Goal: Transaction & Acquisition: Obtain resource

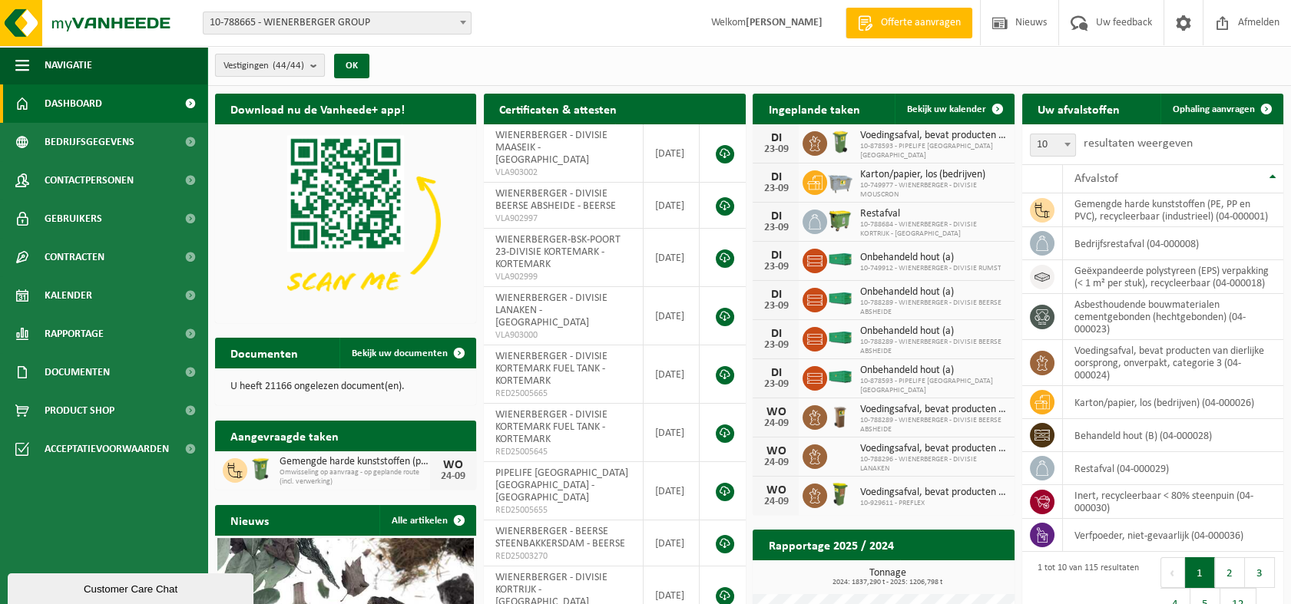
click at [310, 71] on button "Vestigingen (44/44)" at bounding box center [270, 65] width 110 height 23
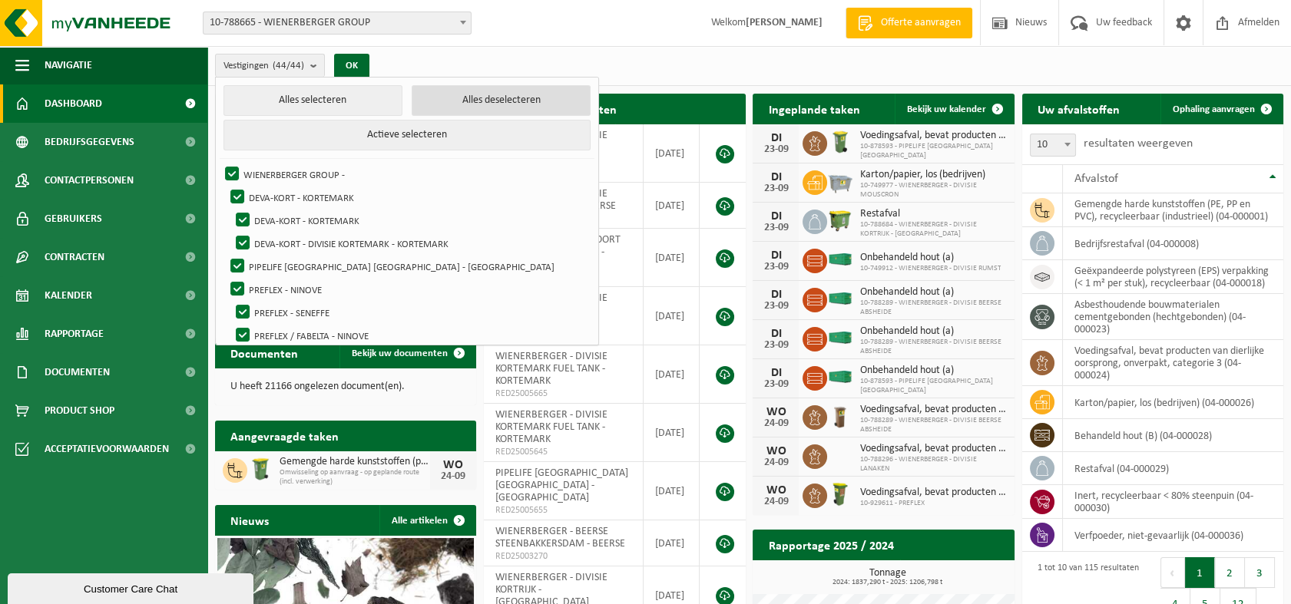
click at [459, 101] on button "Alles deselecteren" at bounding box center [501, 100] width 179 height 31
checkbox input "false"
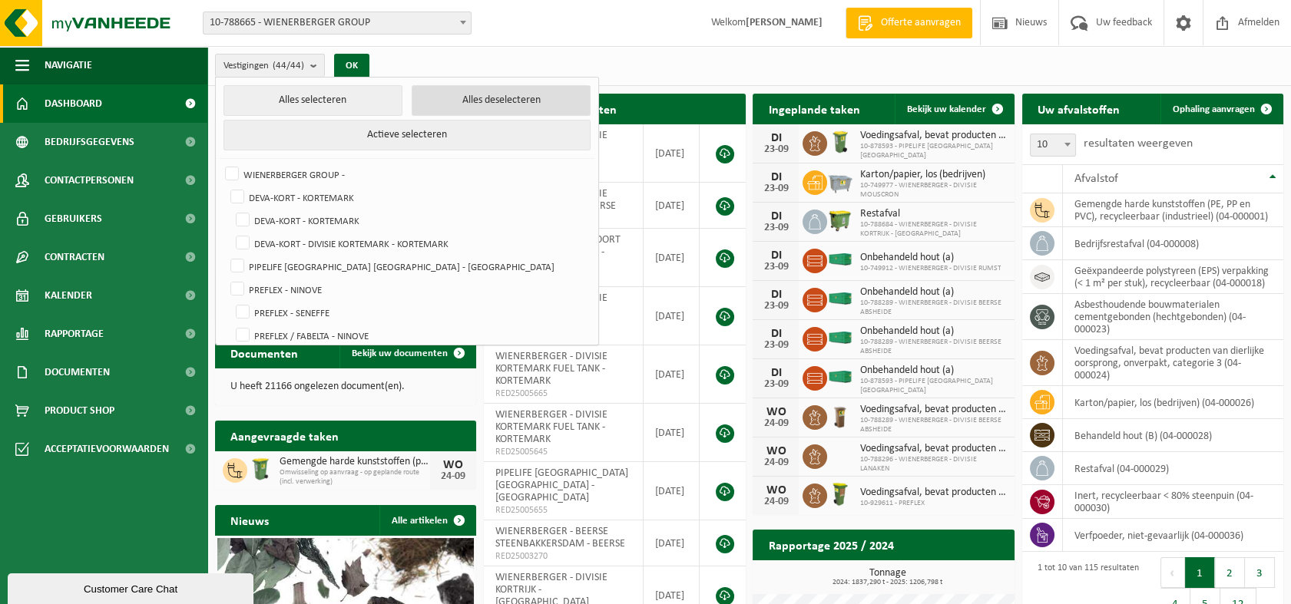
checkbox input "false"
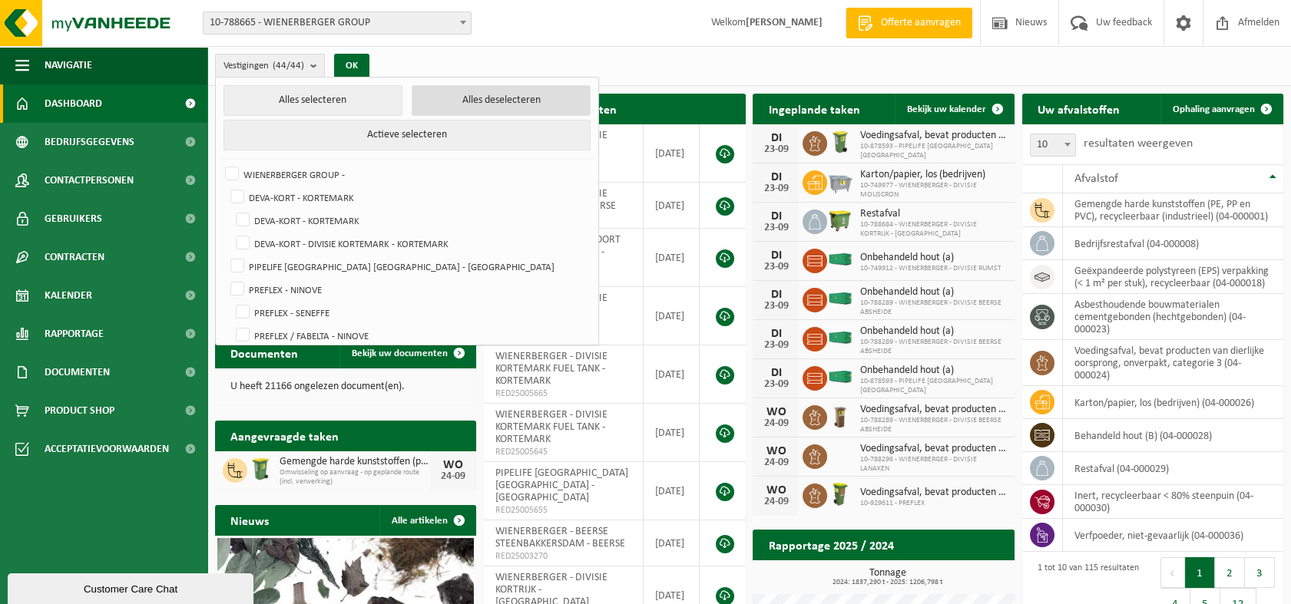
checkbox input "false"
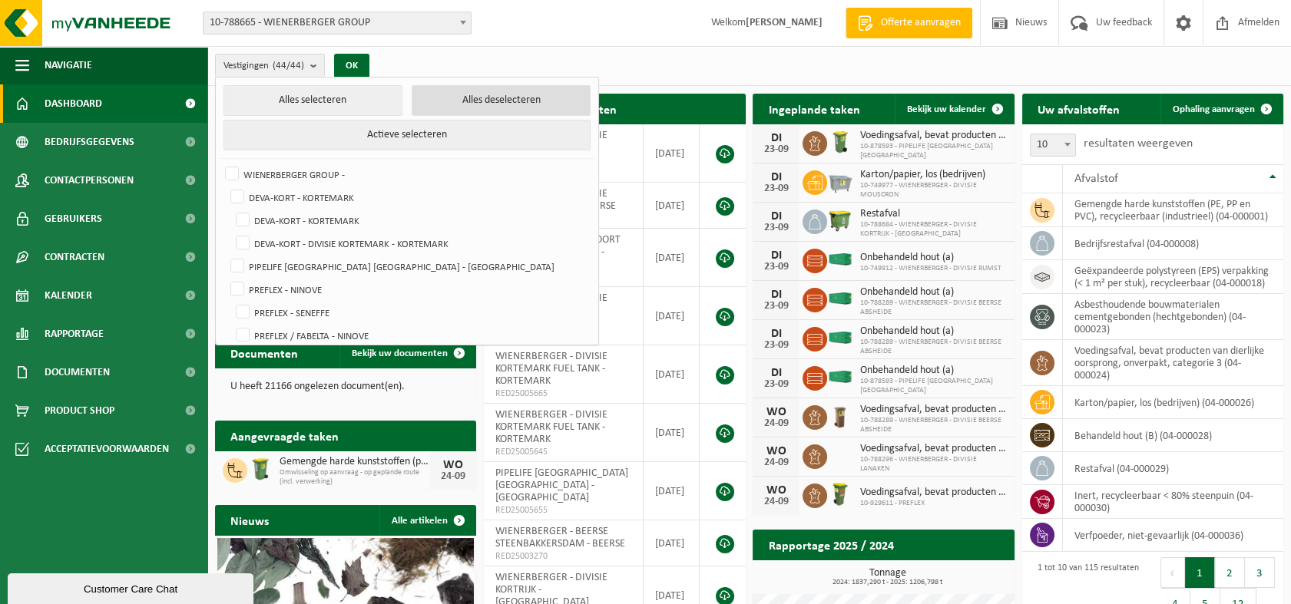
checkbox input "false"
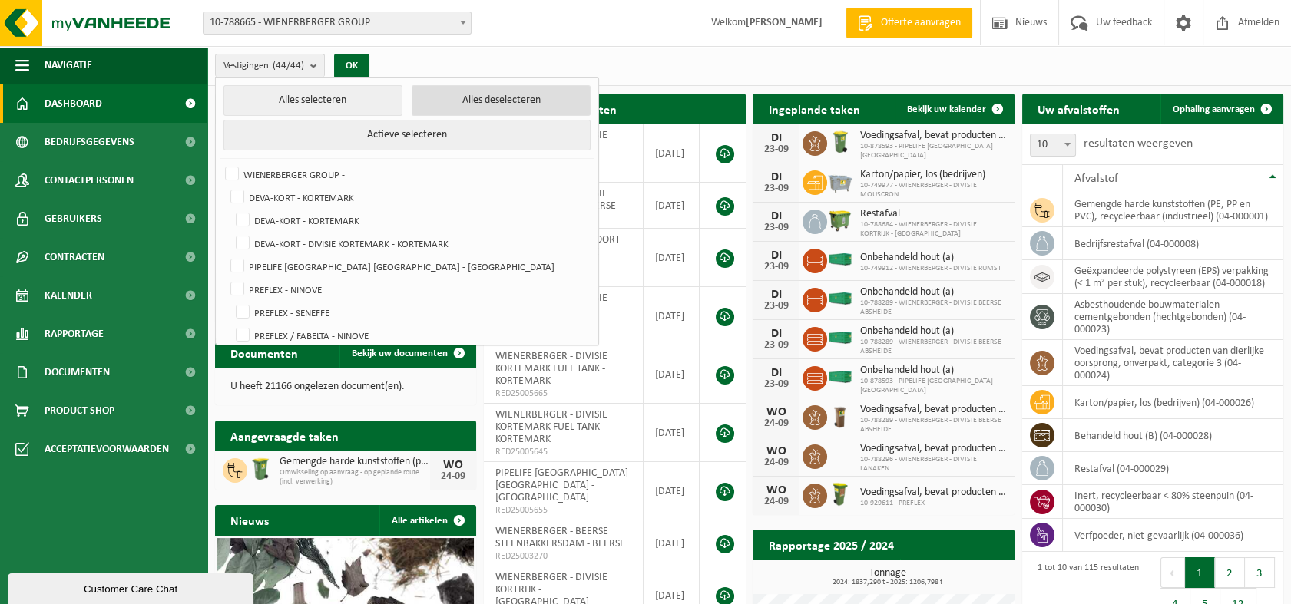
checkbox input "false"
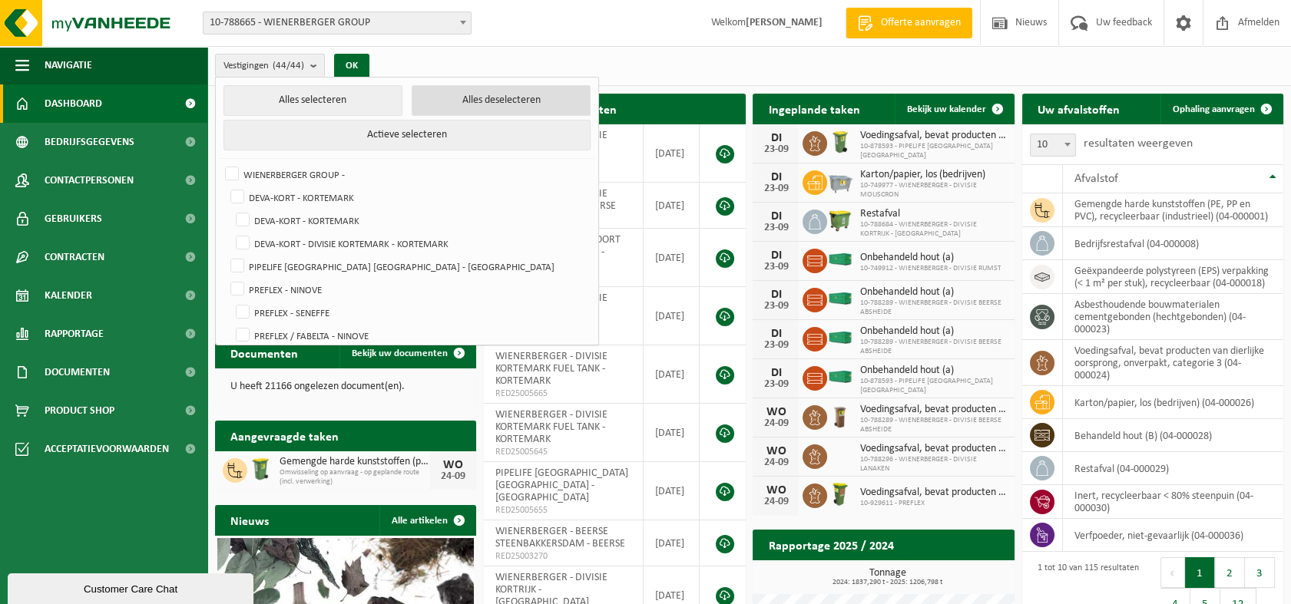
checkbox input "false"
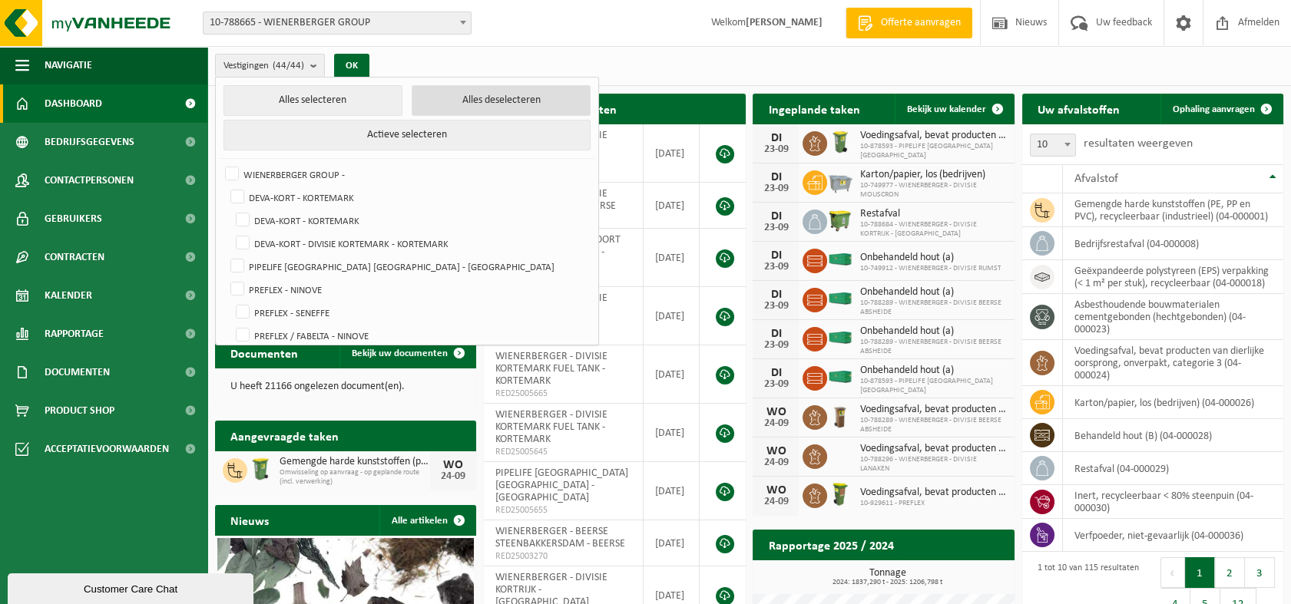
checkbox input "false"
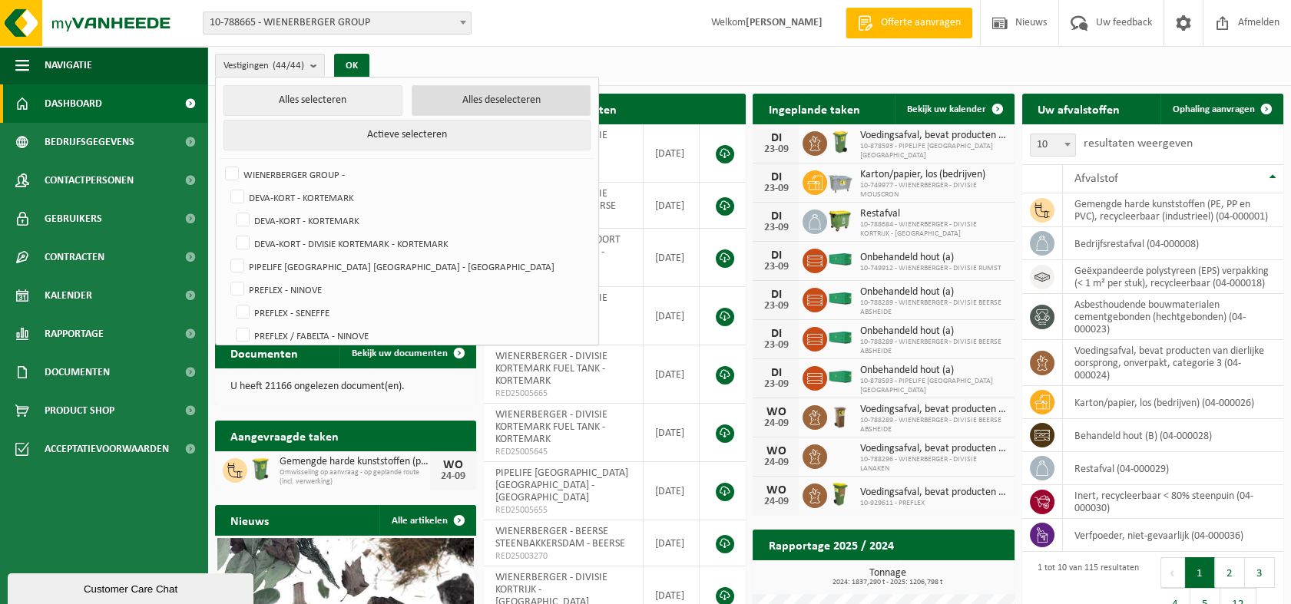
checkbox input "false"
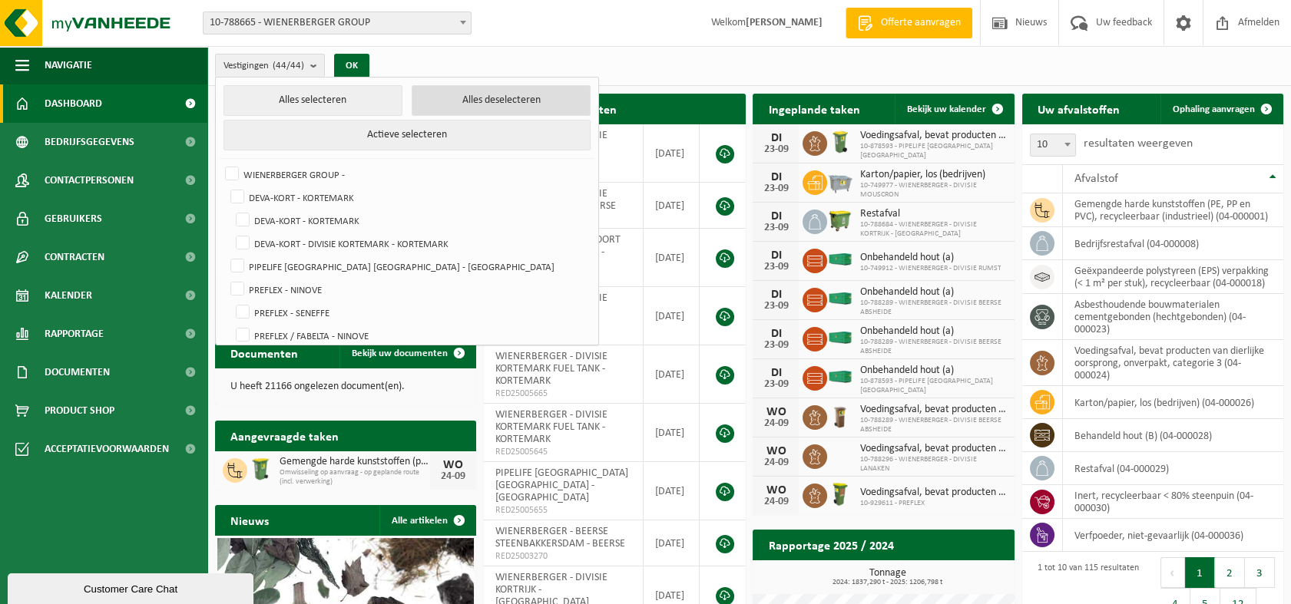
checkbox input "false"
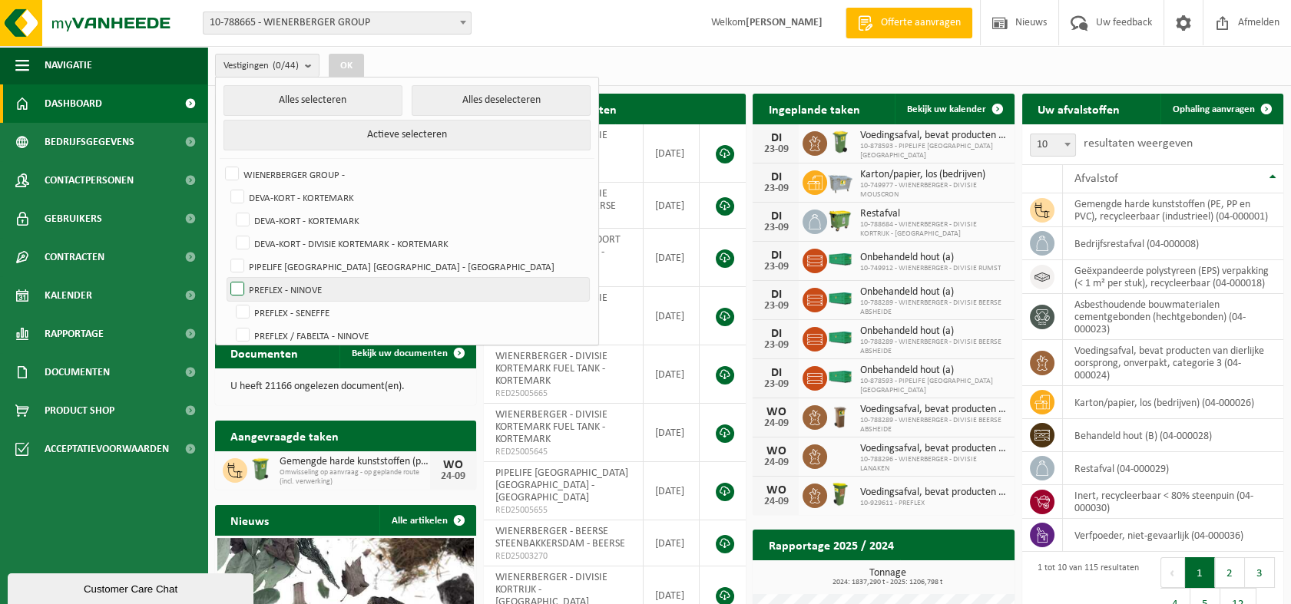
click at [266, 283] on label "PREFLEX - NINOVE" at bounding box center [408, 289] width 362 height 23
click at [225, 278] on input "PREFLEX - NINOVE" at bounding box center [224, 277] width 1 height 1
checkbox input "true"
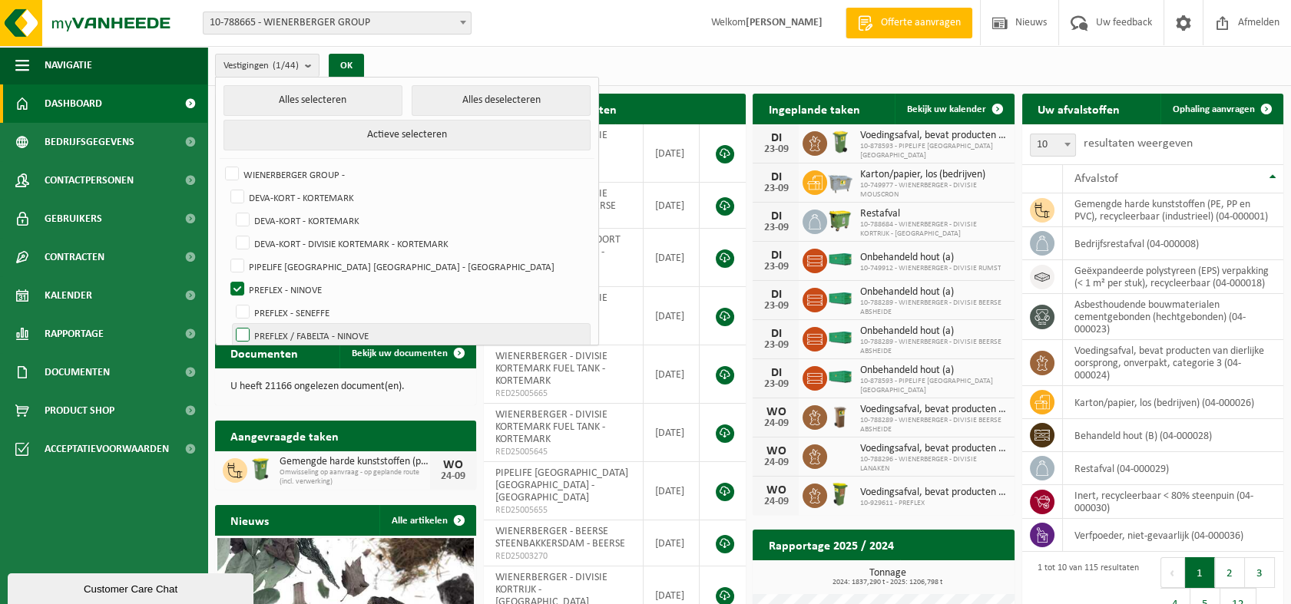
click at [318, 335] on label "PREFLEX / FABELTA - NINOVE" at bounding box center [411, 335] width 357 height 23
click at [230, 324] on input "PREFLEX / FABELTA - NINOVE" at bounding box center [230, 323] width 1 height 1
checkbox input "true"
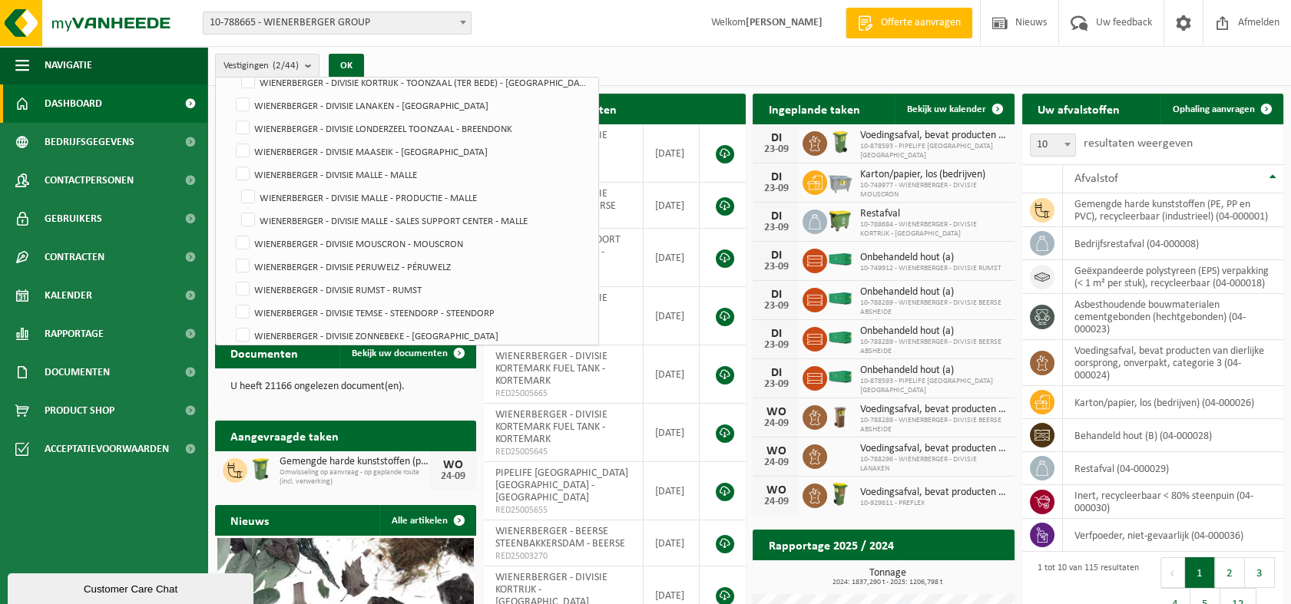
scroll to position [836, 0]
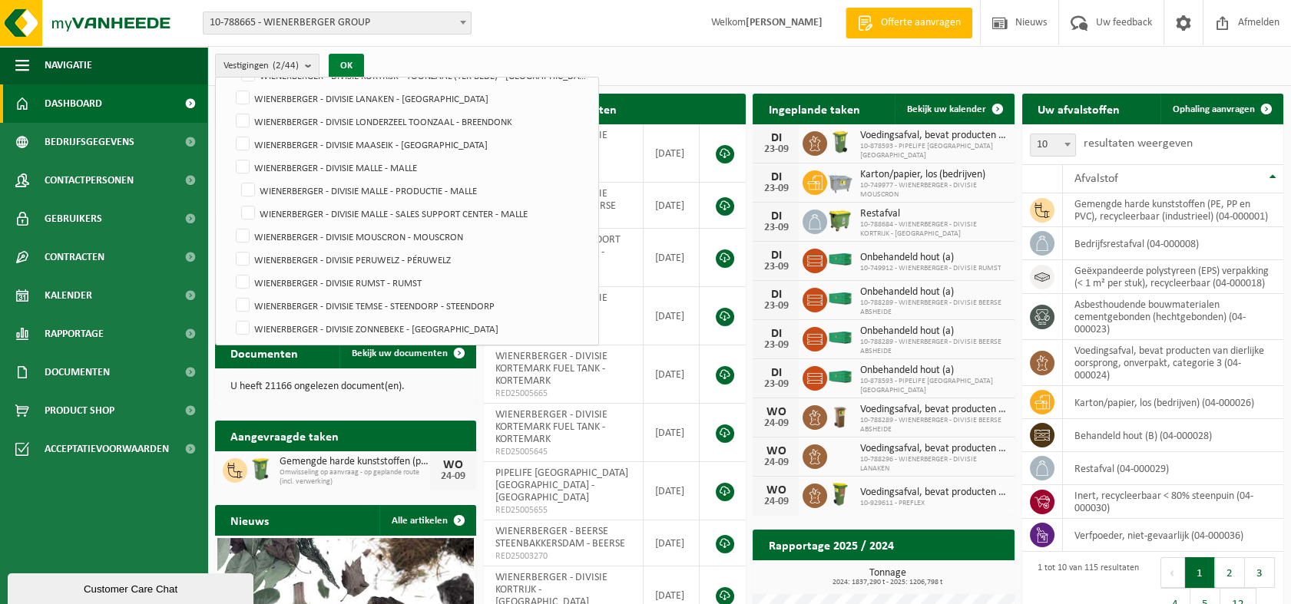
click at [348, 73] on button "OK" at bounding box center [346, 66] width 35 height 25
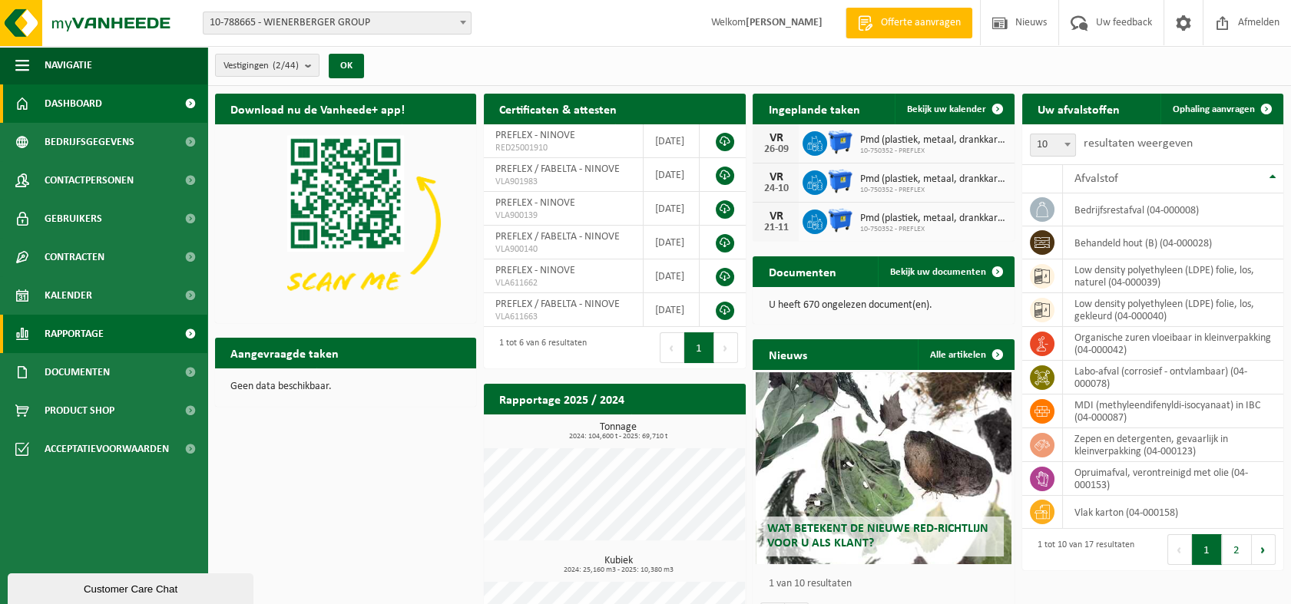
click at [92, 334] on span "Rapportage" at bounding box center [74, 334] width 59 height 38
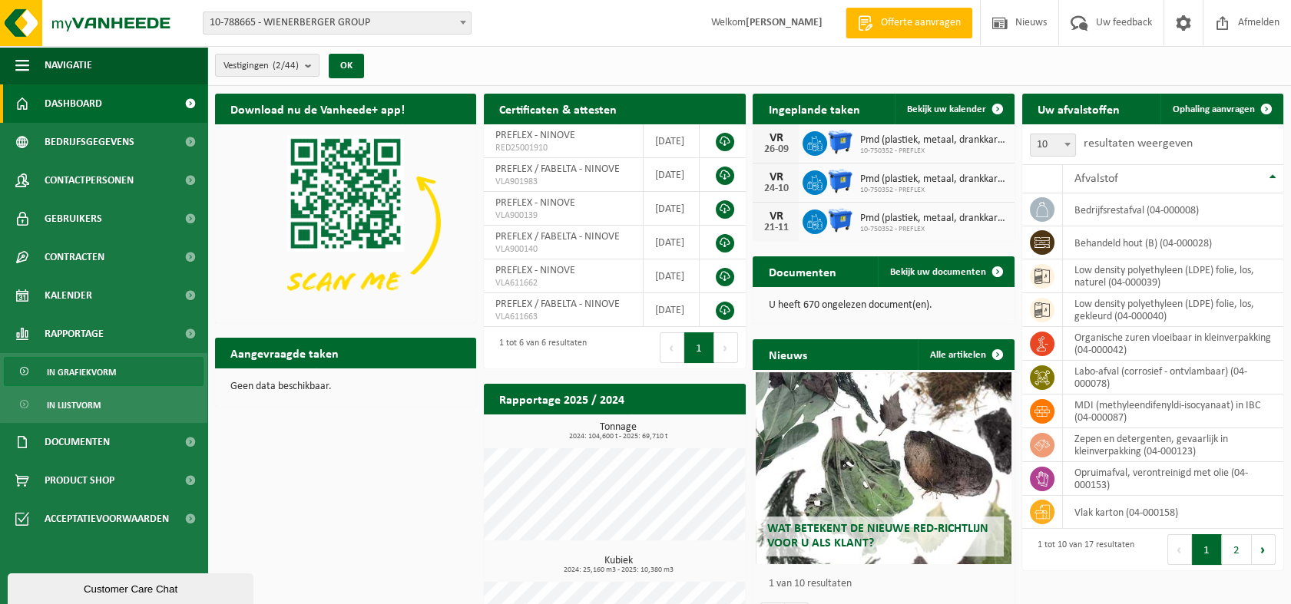
click at [88, 378] on span "In grafiekvorm" at bounding box center [81, 372] width 69 height 29
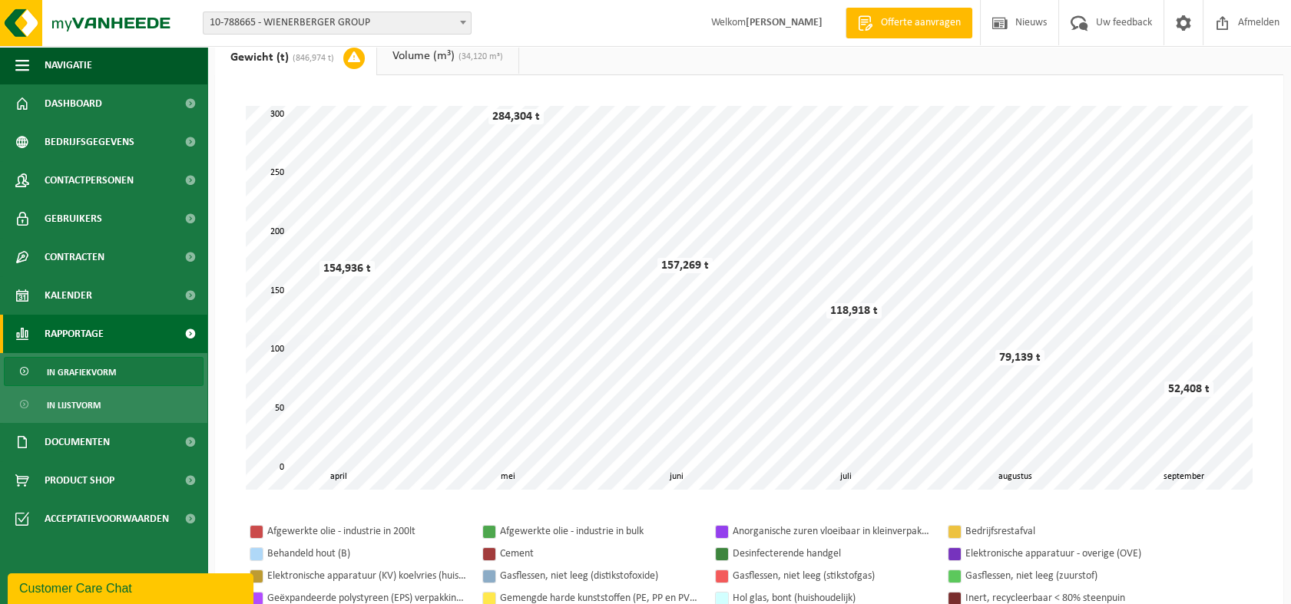
scroll to position [171, 0]
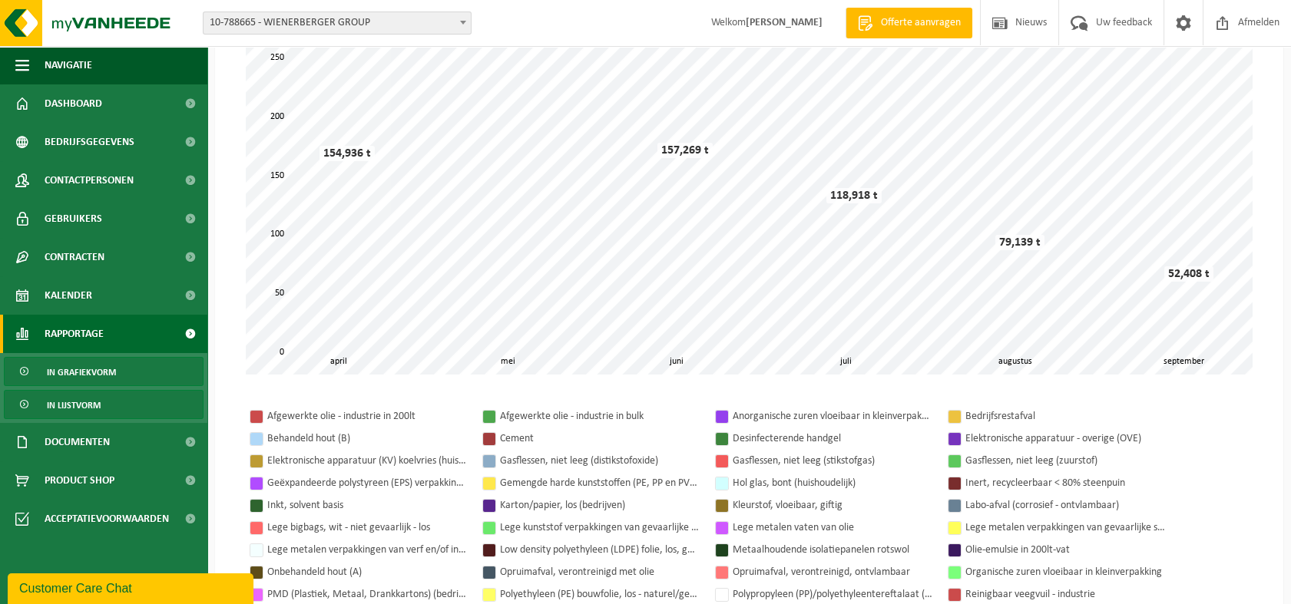
click at [98, 399] on span "In lijstvorm" at bounding box center [74, 405] width 54 height 29
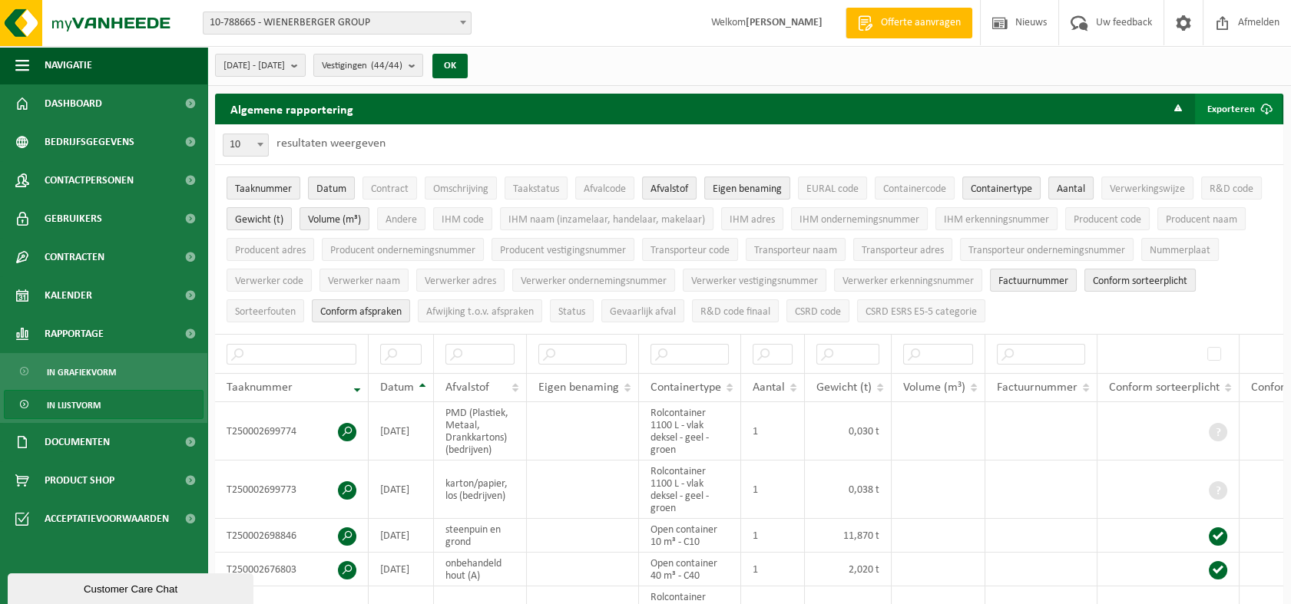
click at [1237, 117] on button "Exporteren" at bounding box center [1238, 109] width 87 height 31
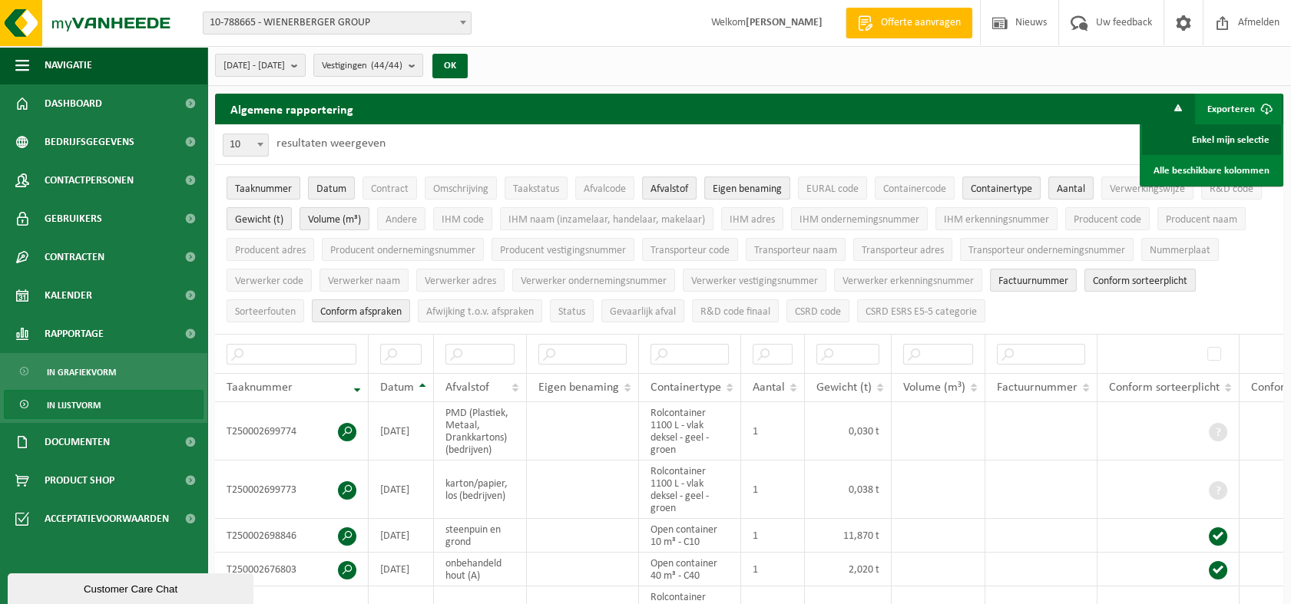
click at [1209, 139] on link "Enkel mijn selectie" at bounding box center [1211, 139] width 139 height 31
click at [396, 69] on span "Vestigingen (44/44)" at bounding box center [362, 66] width 81 height 23
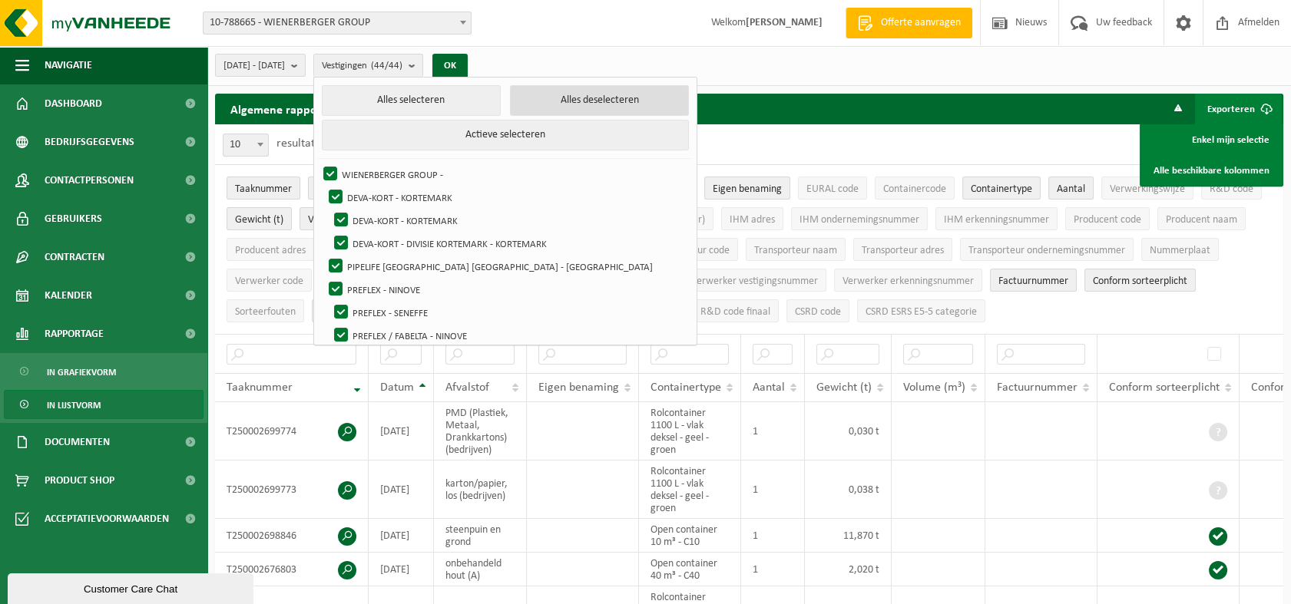
click at [657, 94] on button "Alles deselecteren" at bounding box center [599, 100] width 179 height 31
checkbox input "false"
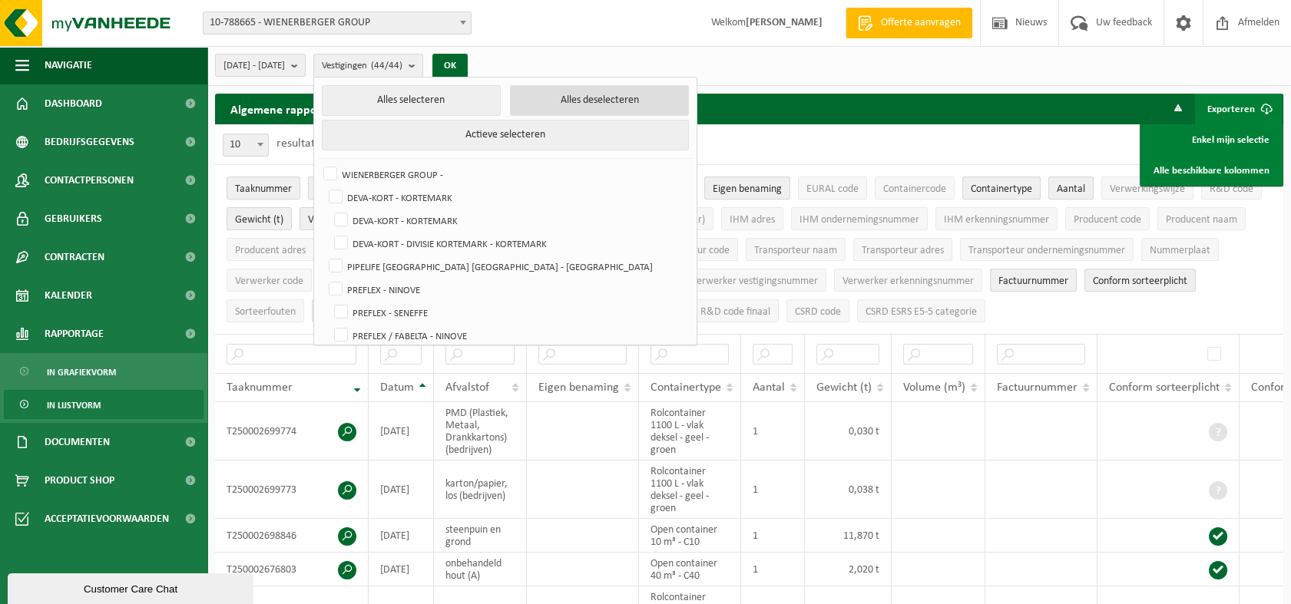
checkbox input "false"
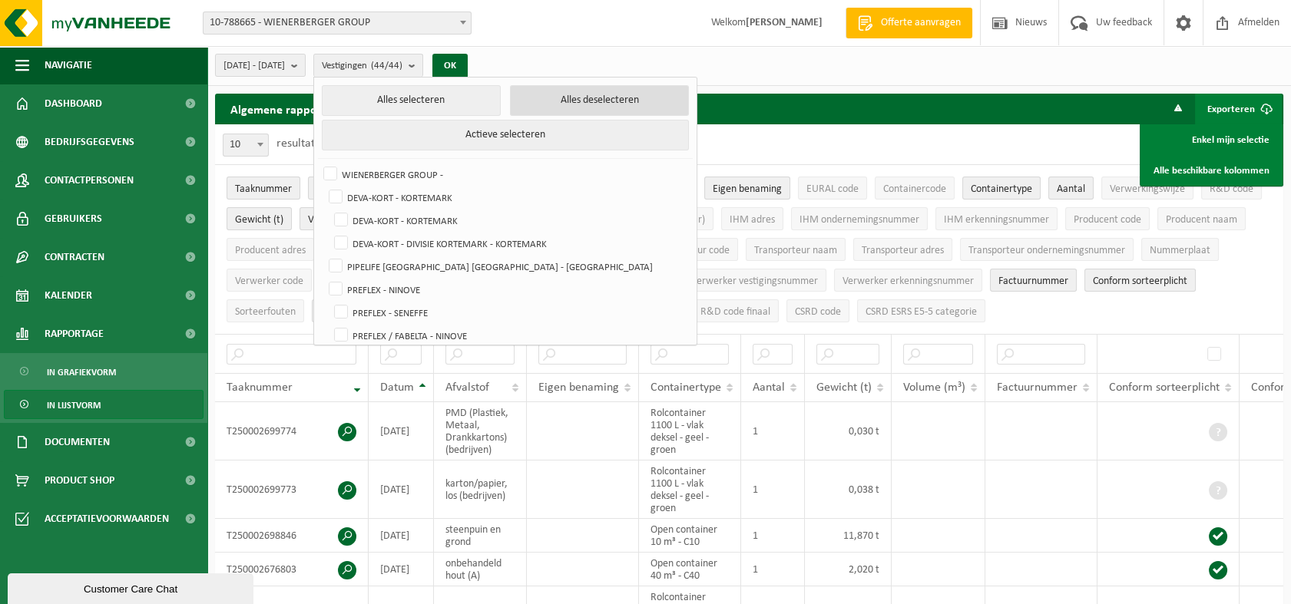
checkbox input "false"
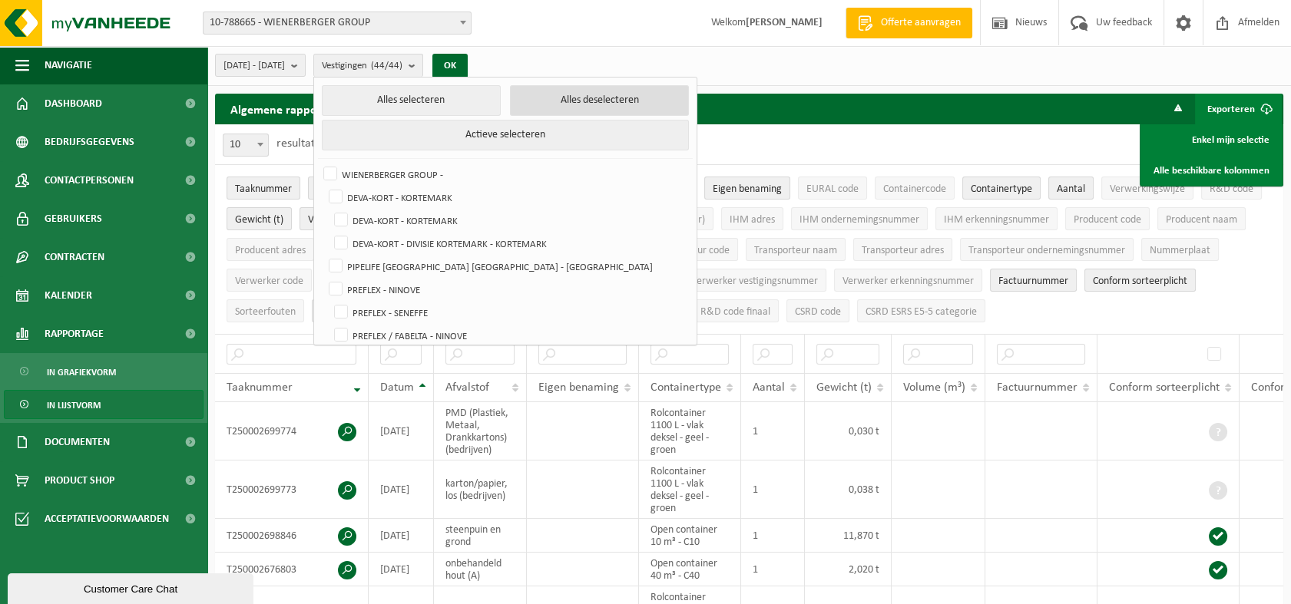
checkbox input "false"
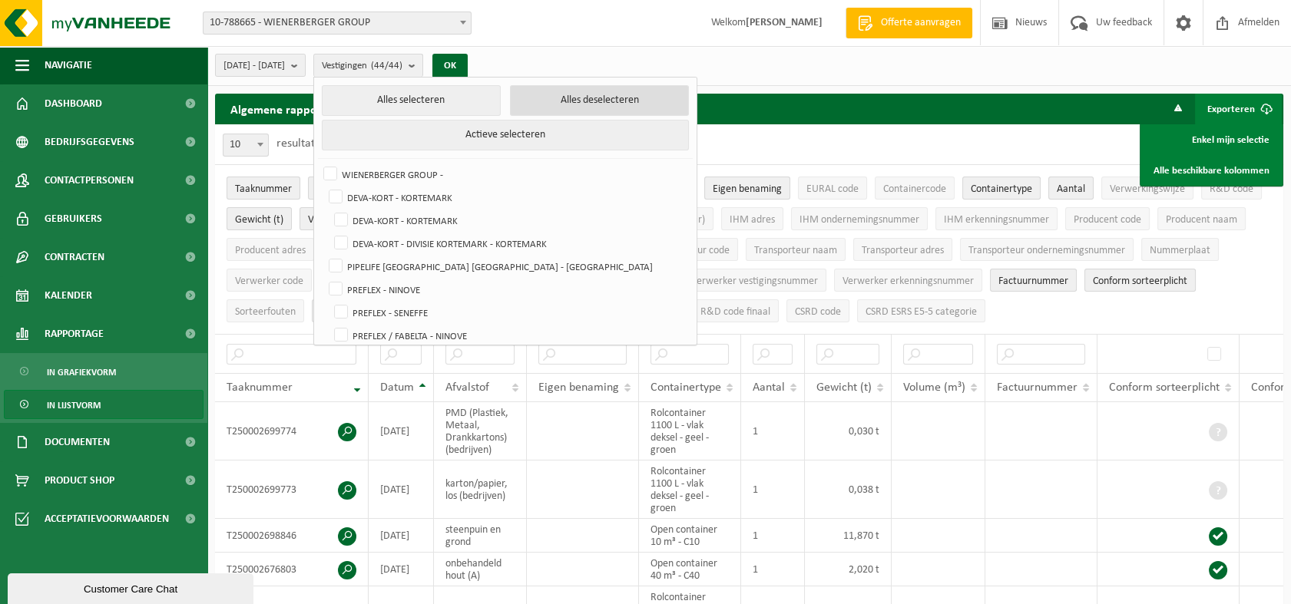
checkbox input "false"
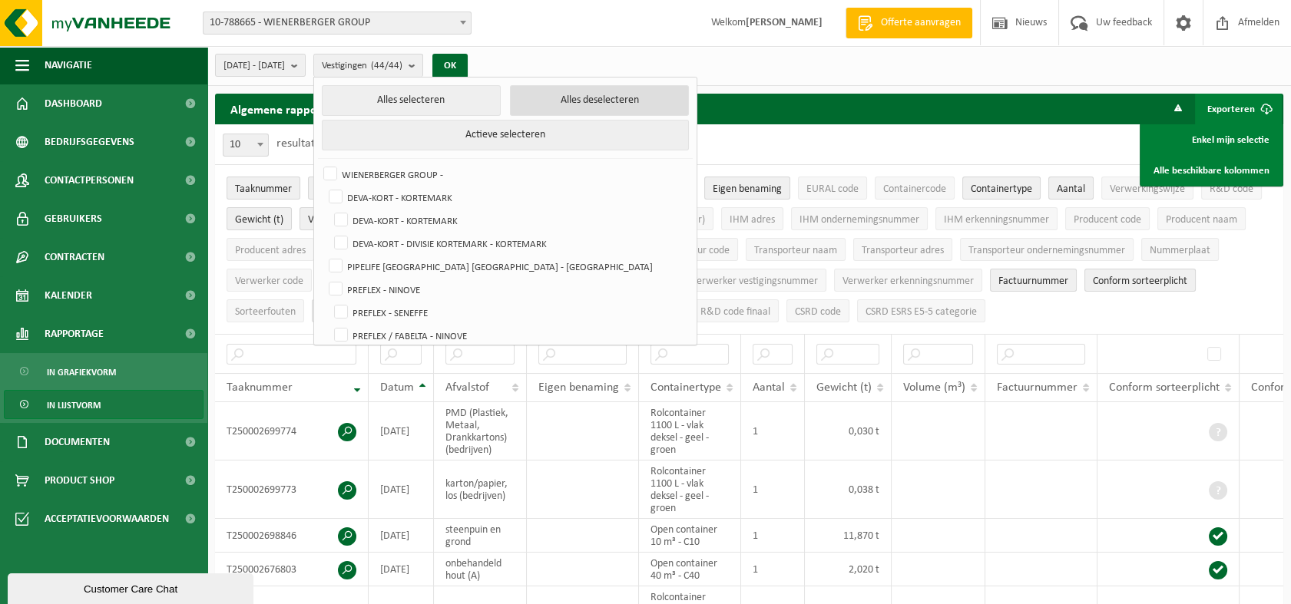
checkbox input "false"
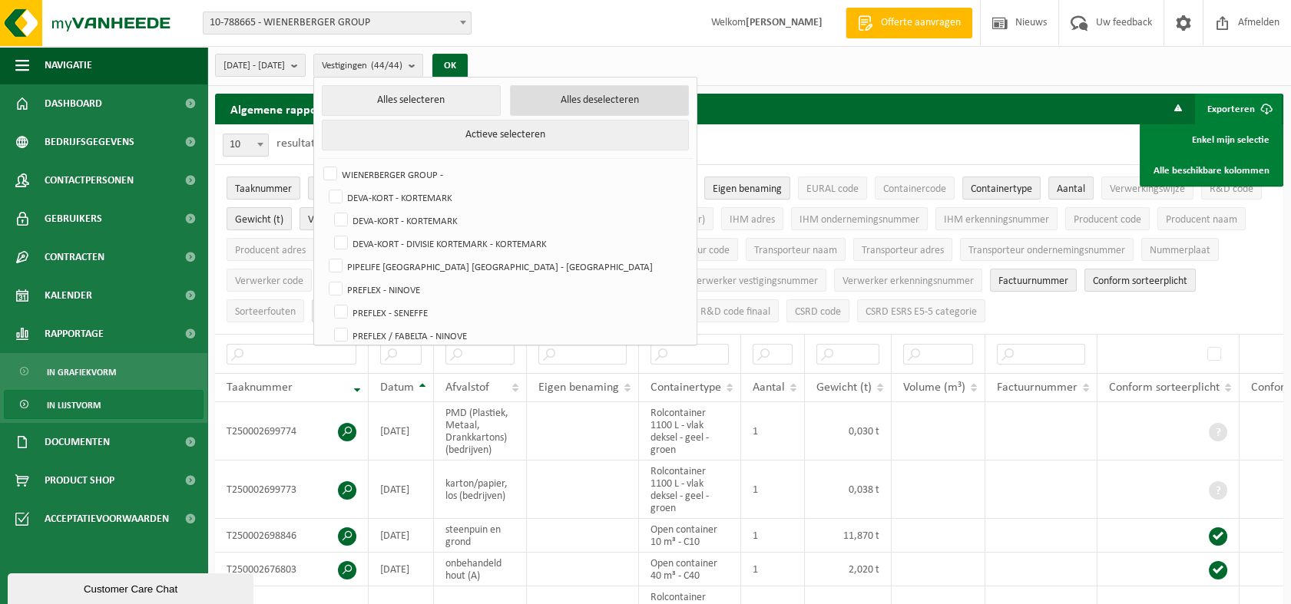
checkbox input "false"
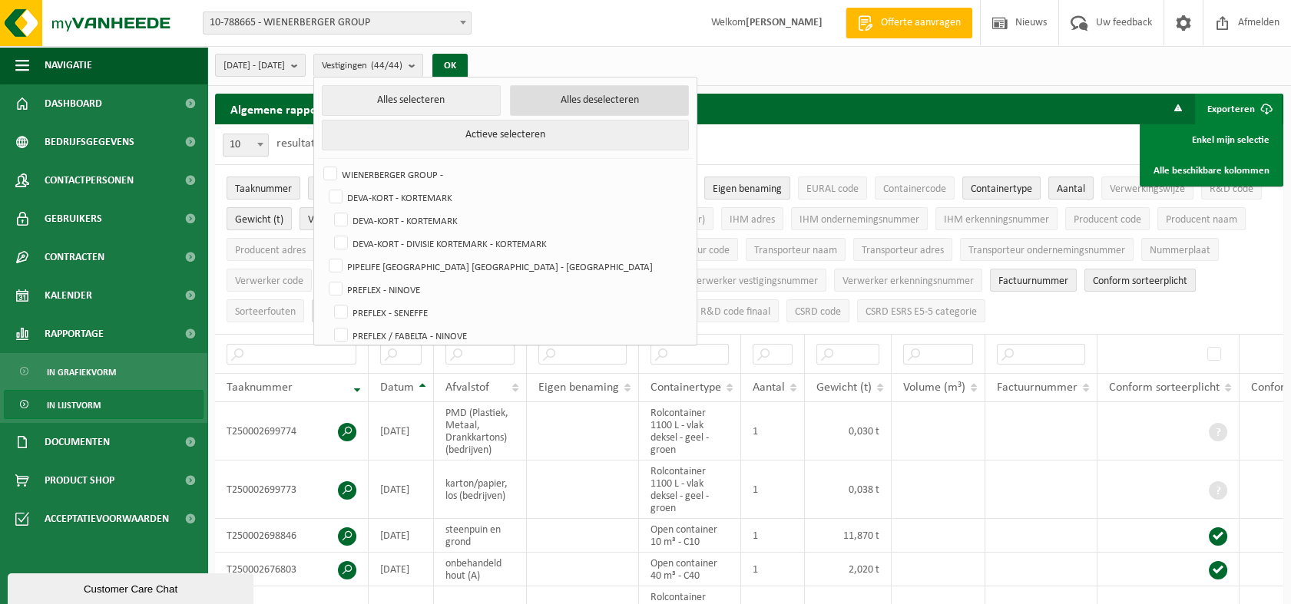
checkbox input "false"
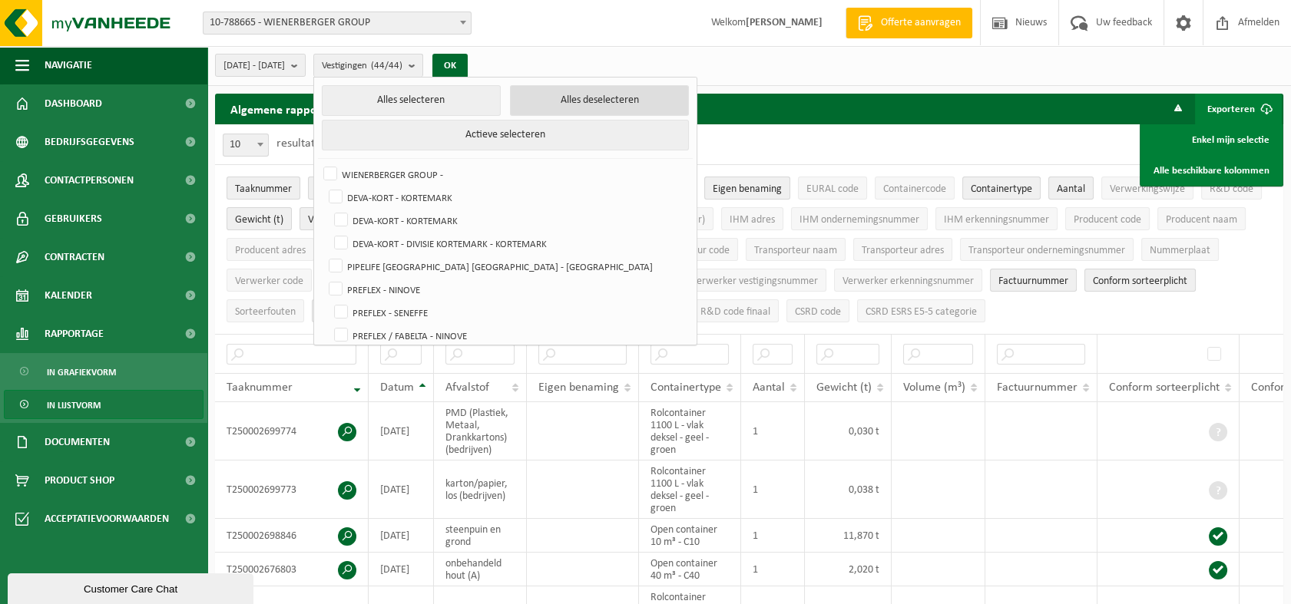
checkbox input "false"
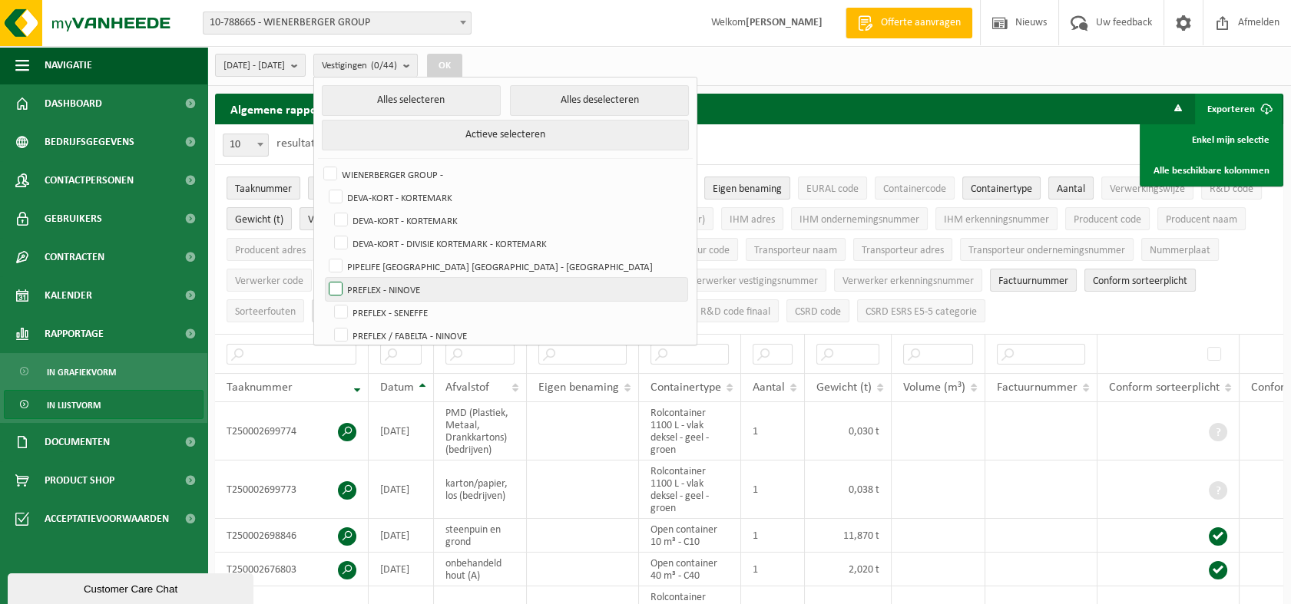
click at [433, 285] on label "PREFLEX - NINOVE" at bounding box center [507, 289] width 362 height 23
click at [323, 278] on input "PREFLEX - NINOVE" at bounding box center [323, 277] width 1 height 1
checkbox input "true"
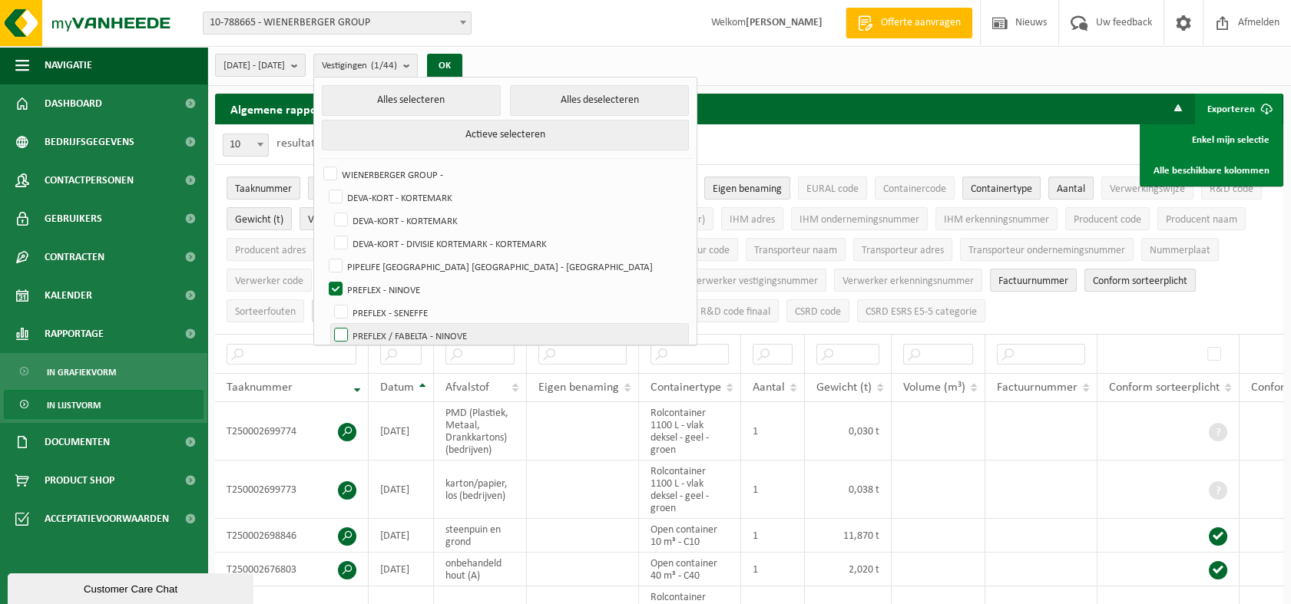
click at [455, 338] on label "PREFLEX / FABELTA - NINOVE" at bounding box center [509, 335] width 357 height 23
click at [329, 324] on input "PREFLEX / FABELTA - NINOVE" at bounding box center [328, 323] width 1 height 1
checkbox input "true"
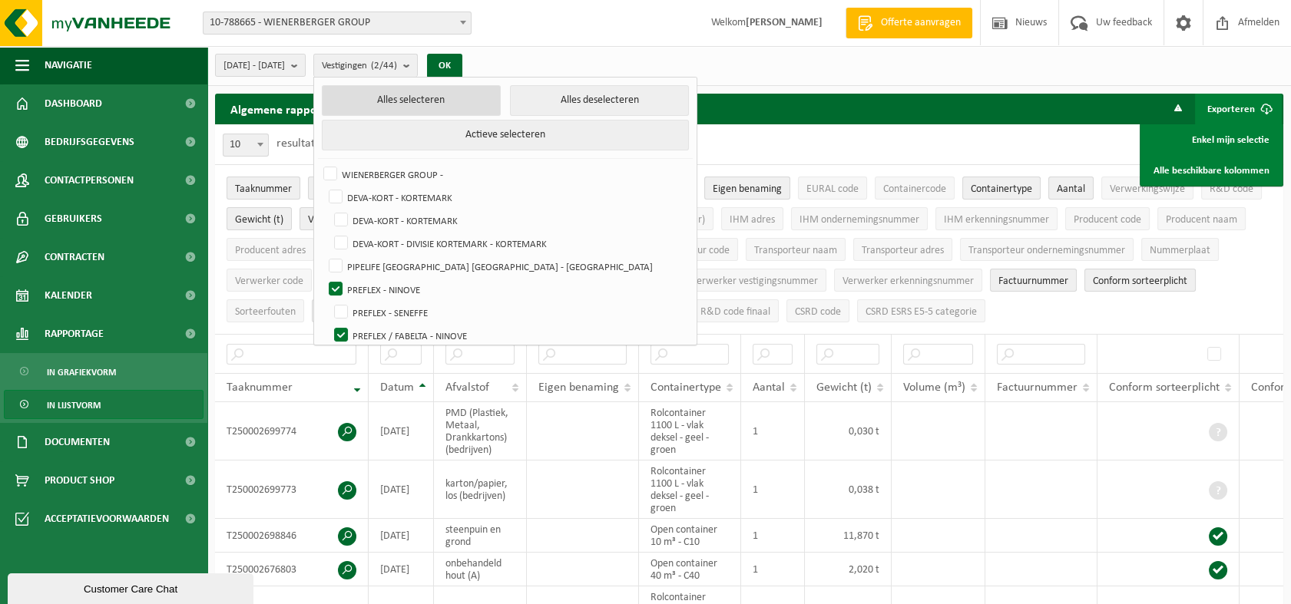
click at [468, 108] on button "Alles selecteren" at bounding box center [411, 100] width 179 height 31
checkbox input "true"
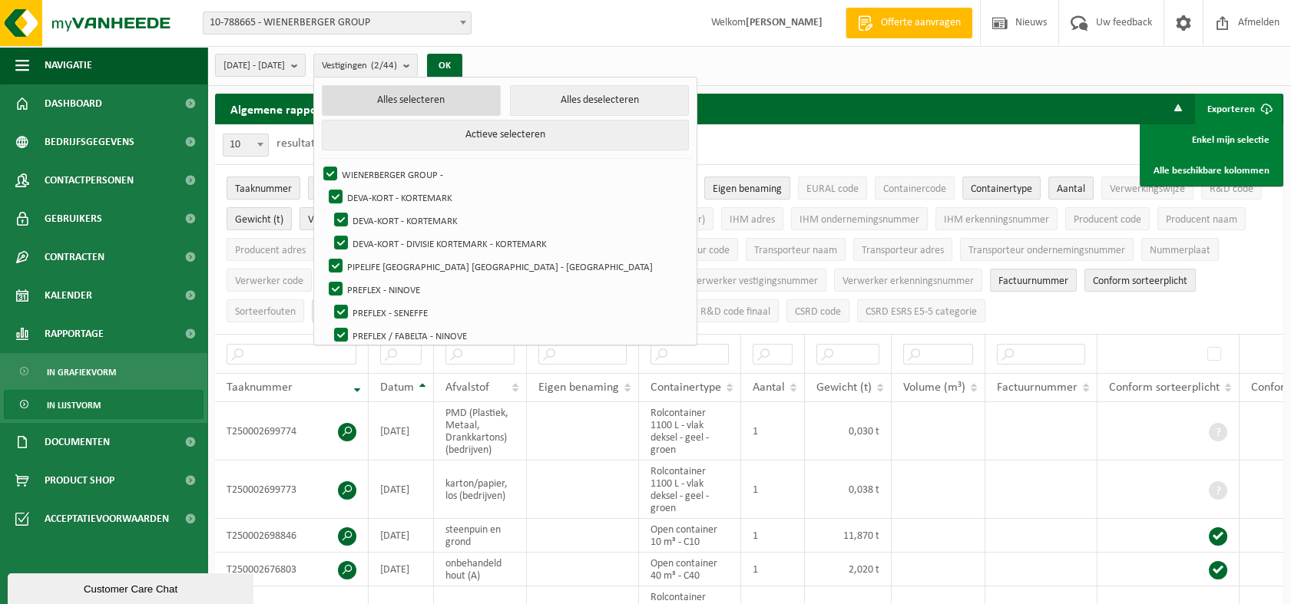
checkbox input "true"
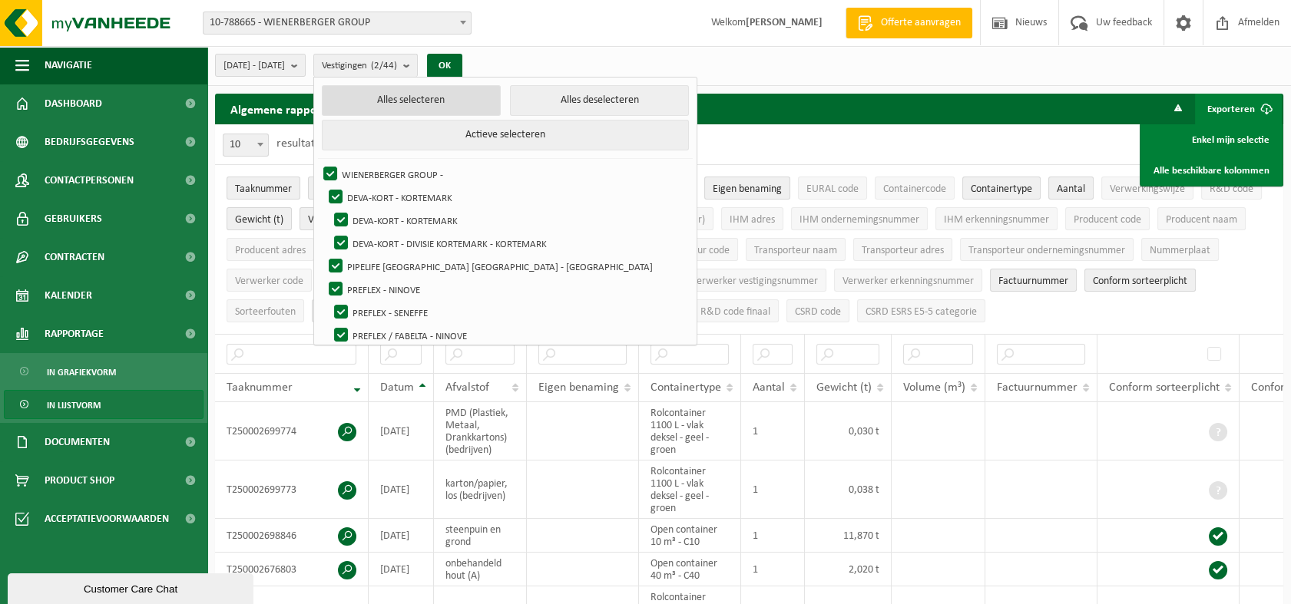
checkbox input "true"
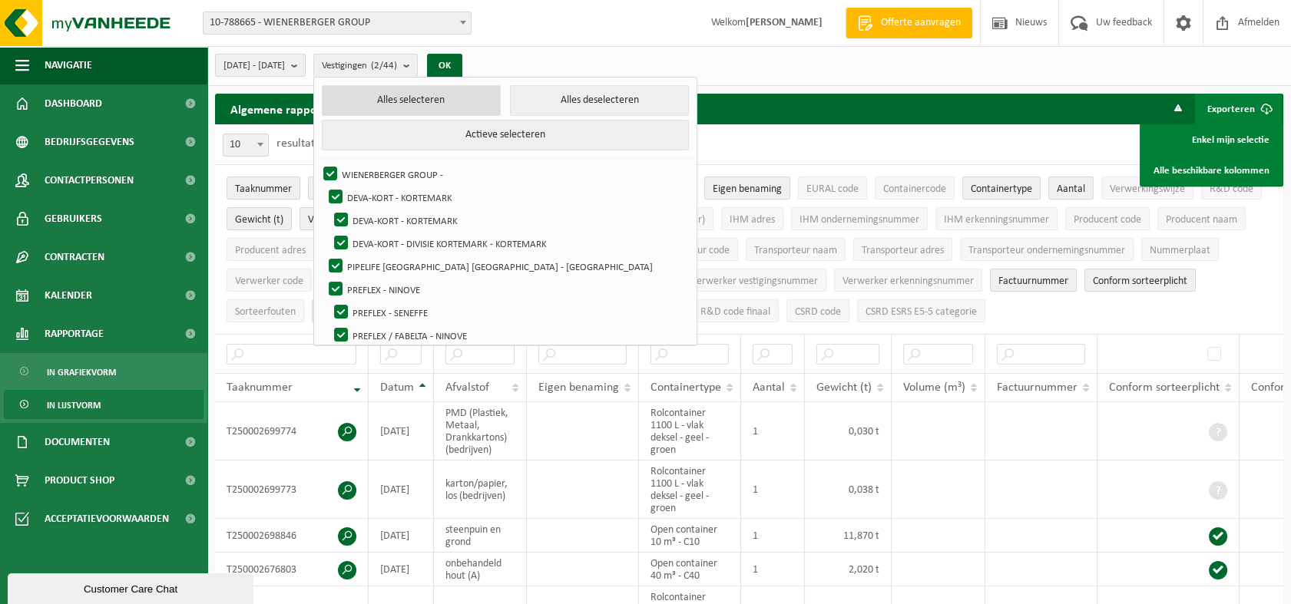
checkbox input "true"
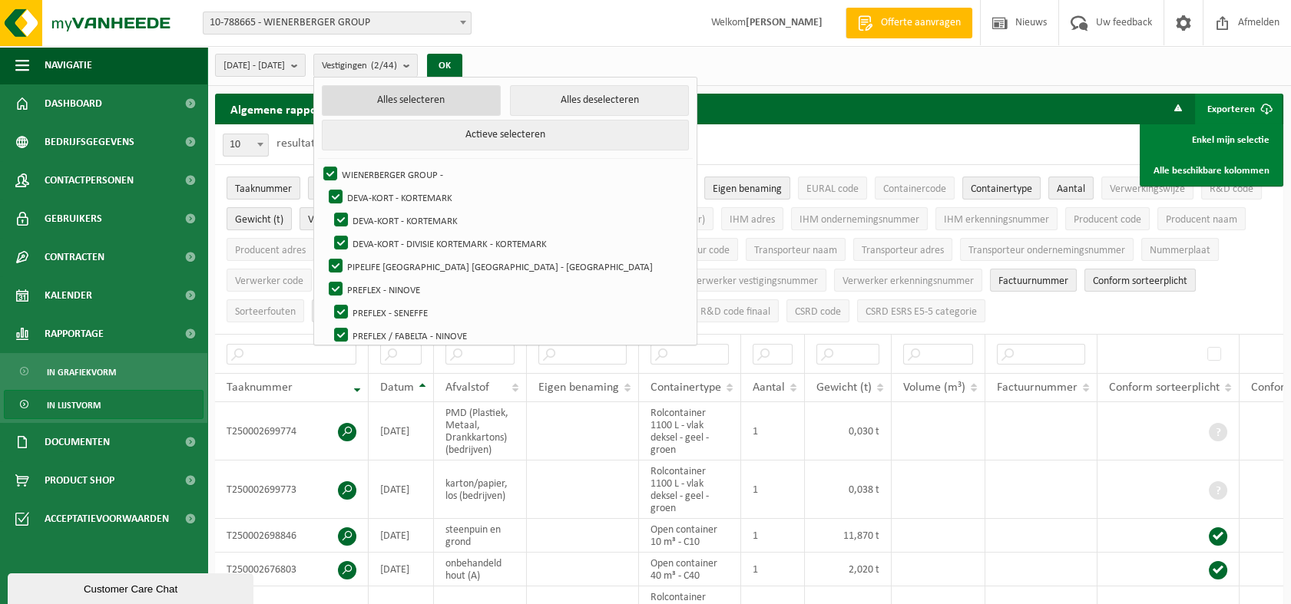
checkbox input "true"
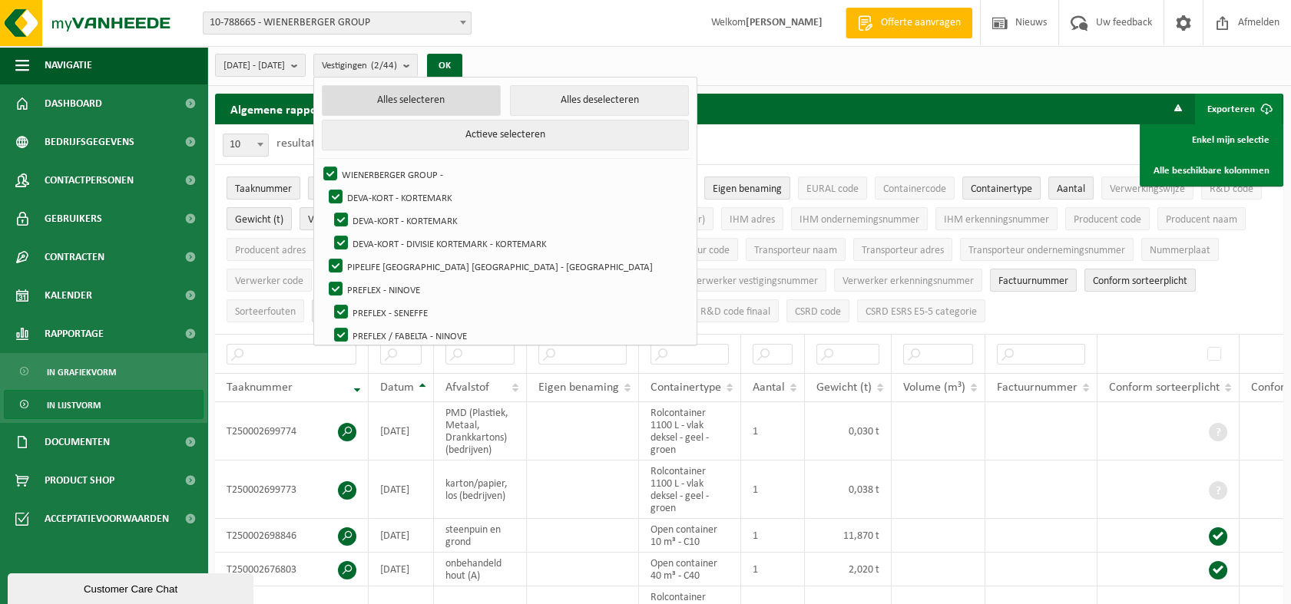
checkbox input "true"
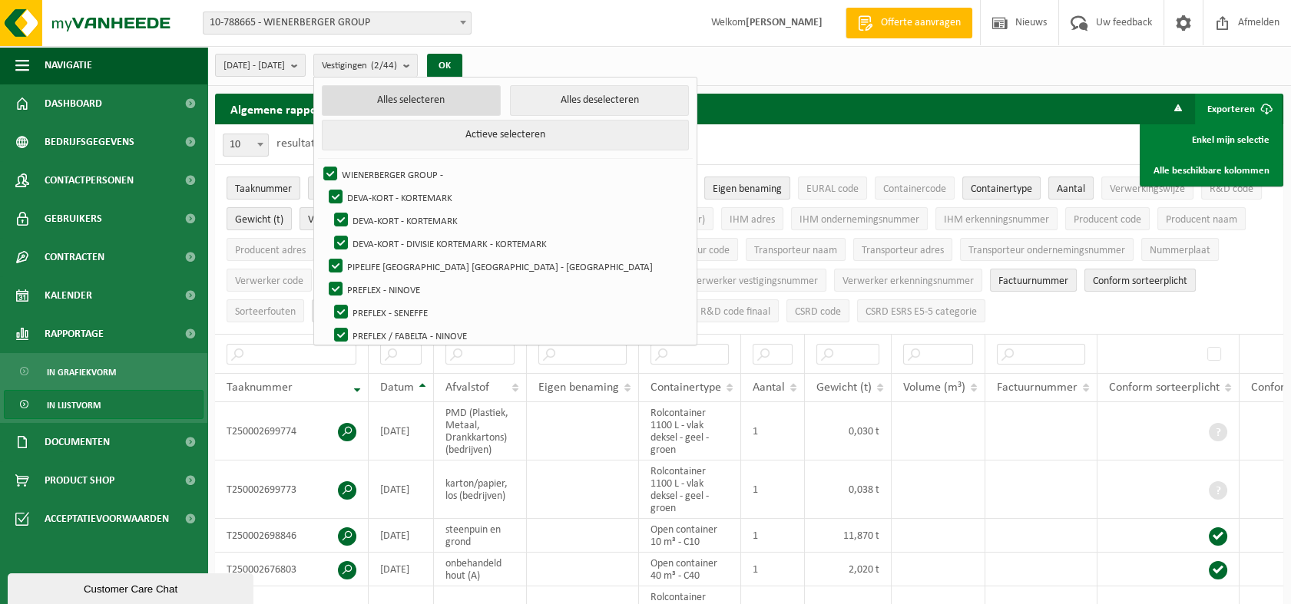
checkbox input "true"
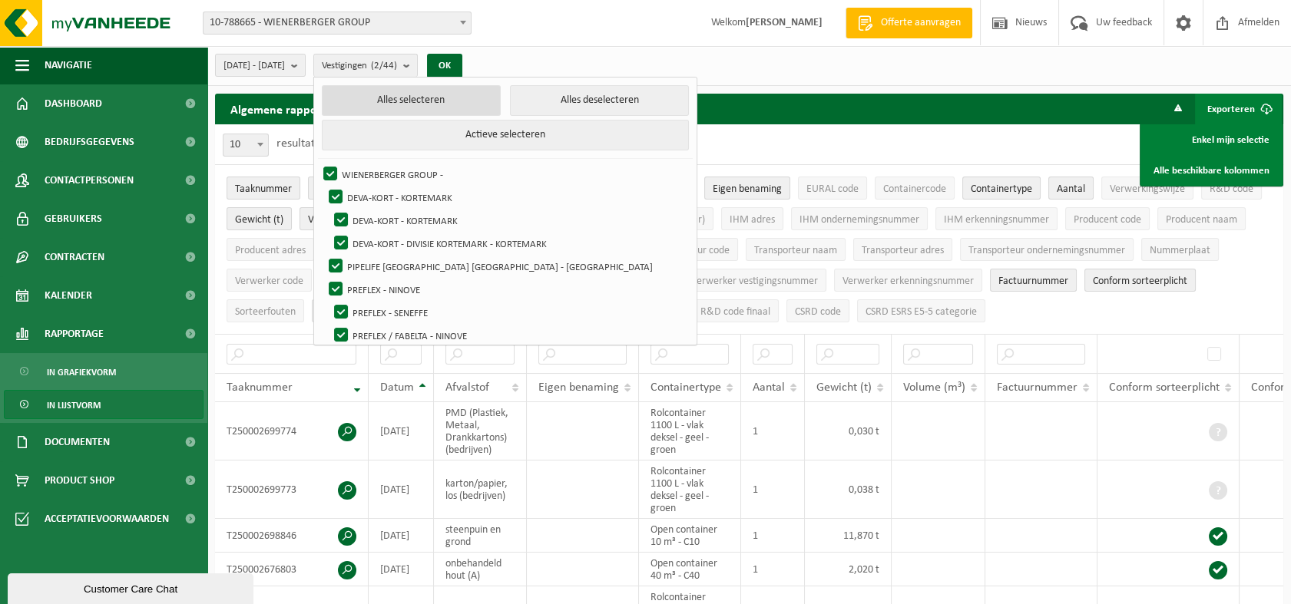
checkbox input "true"
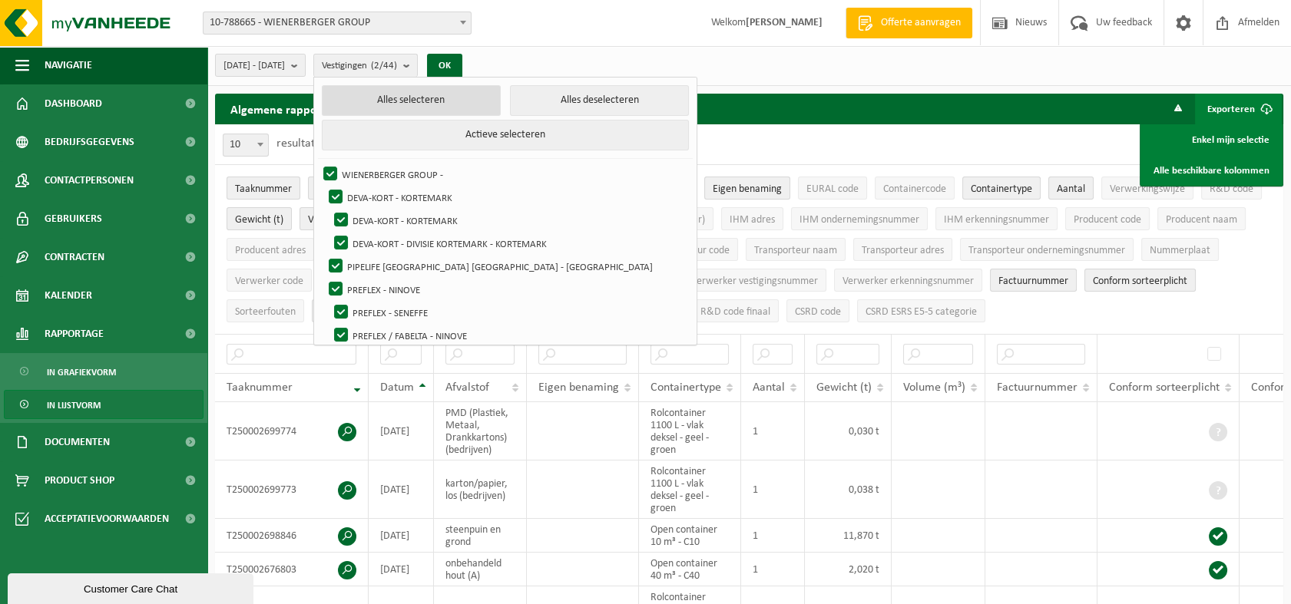
checkbox input "true"
click at [463, 99] on button "Alles selecteren" at bounding box center [411, 100] width 179 height 31
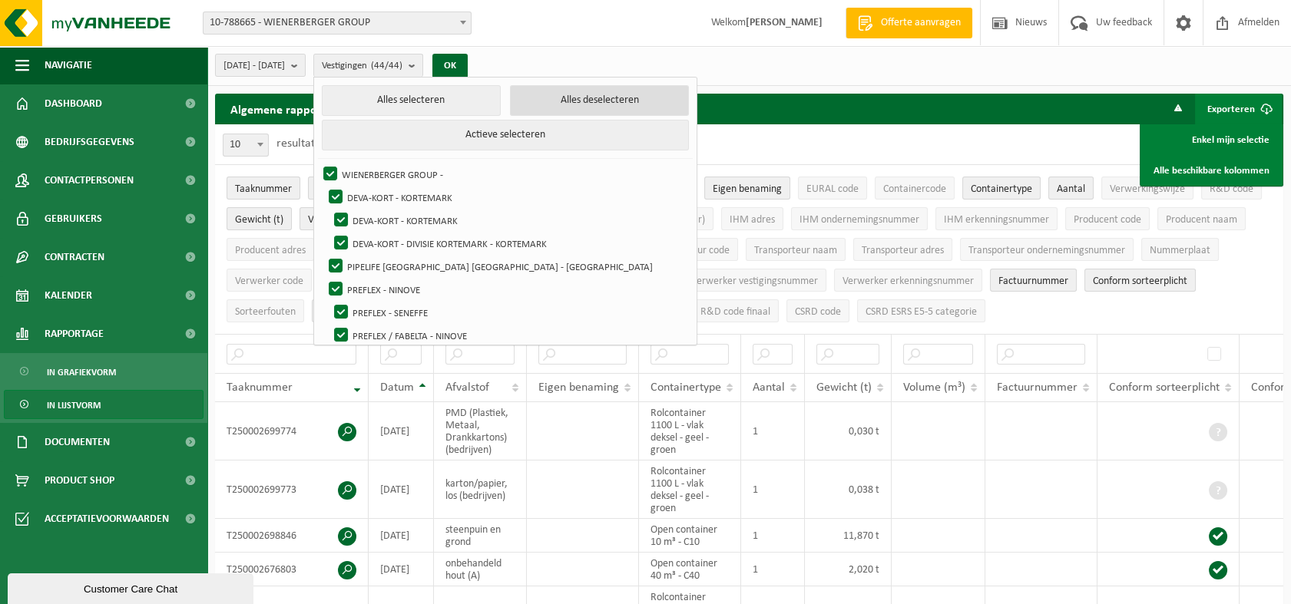
click at [643, 105] on button "Alles deselecteren" at bounding box center [599, 100] width 179 height 31
checkbox input "false"
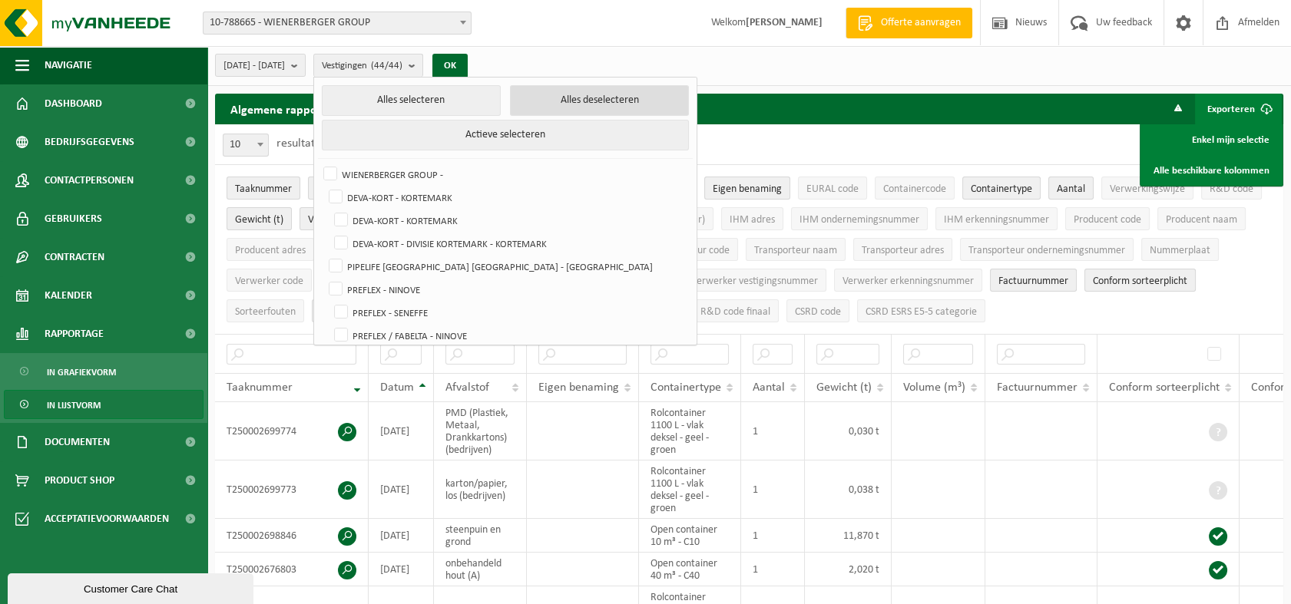
checkbox input "false"
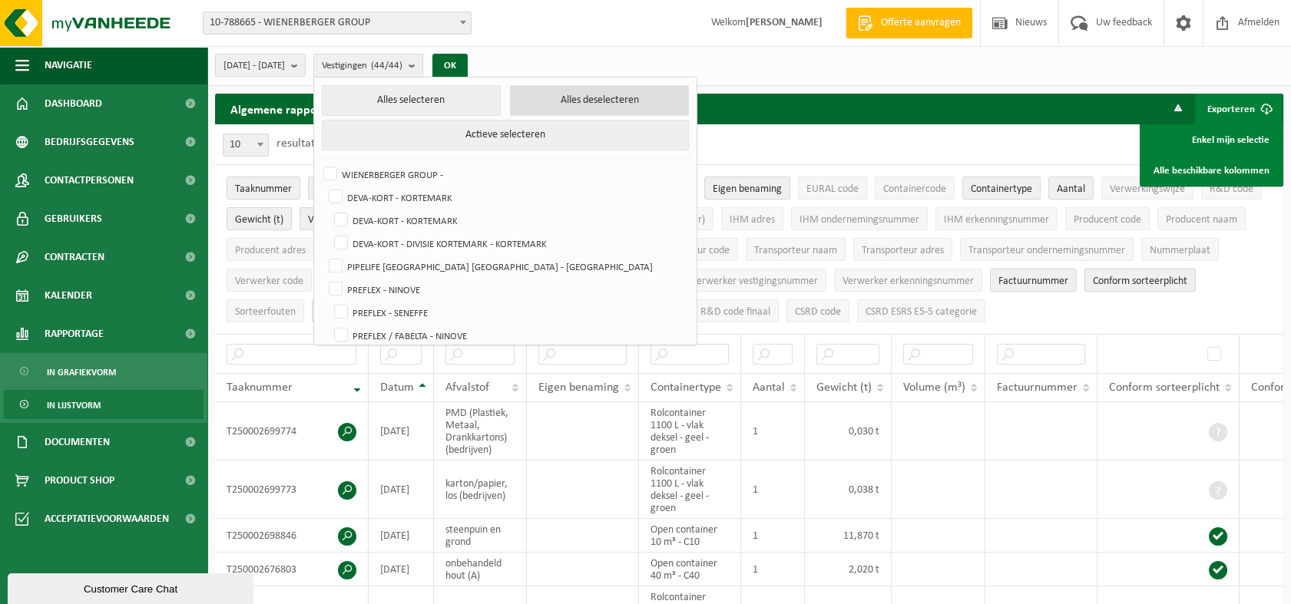
checkbox input "false"
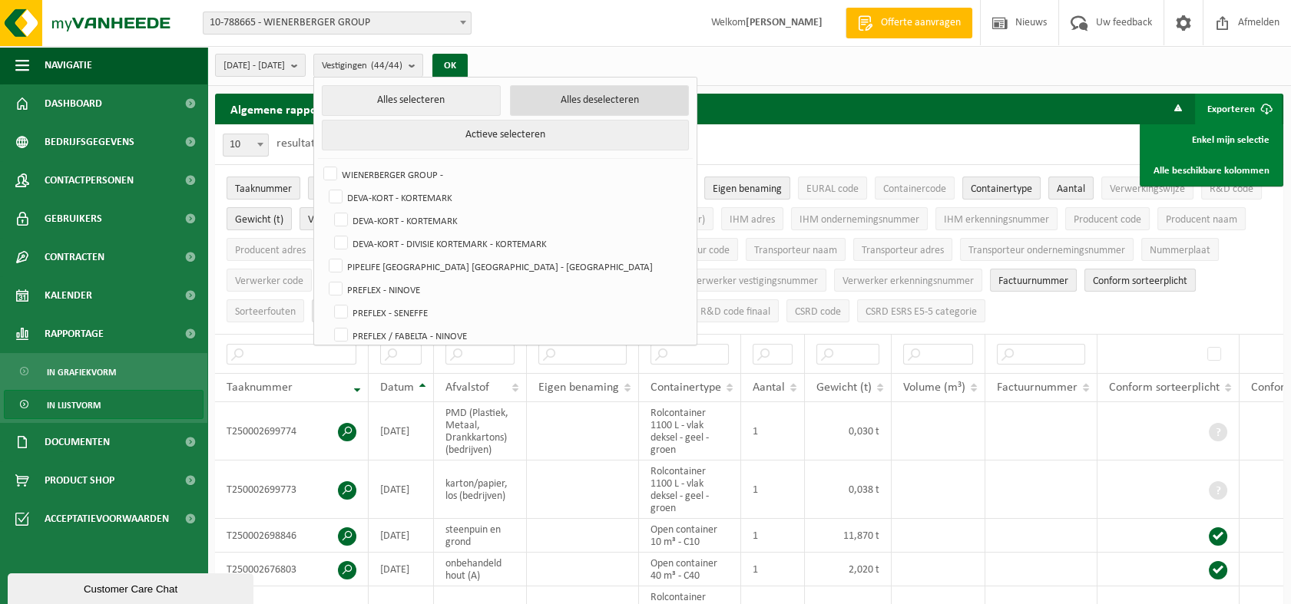
checkbox input "false"
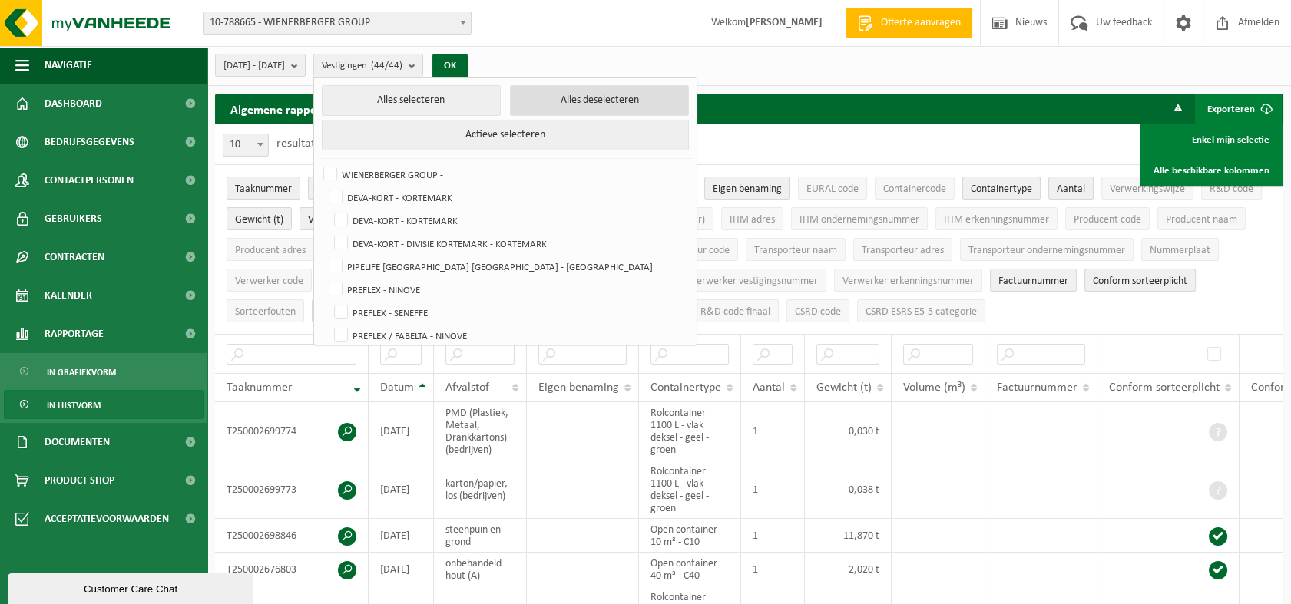
checkbox input "false"
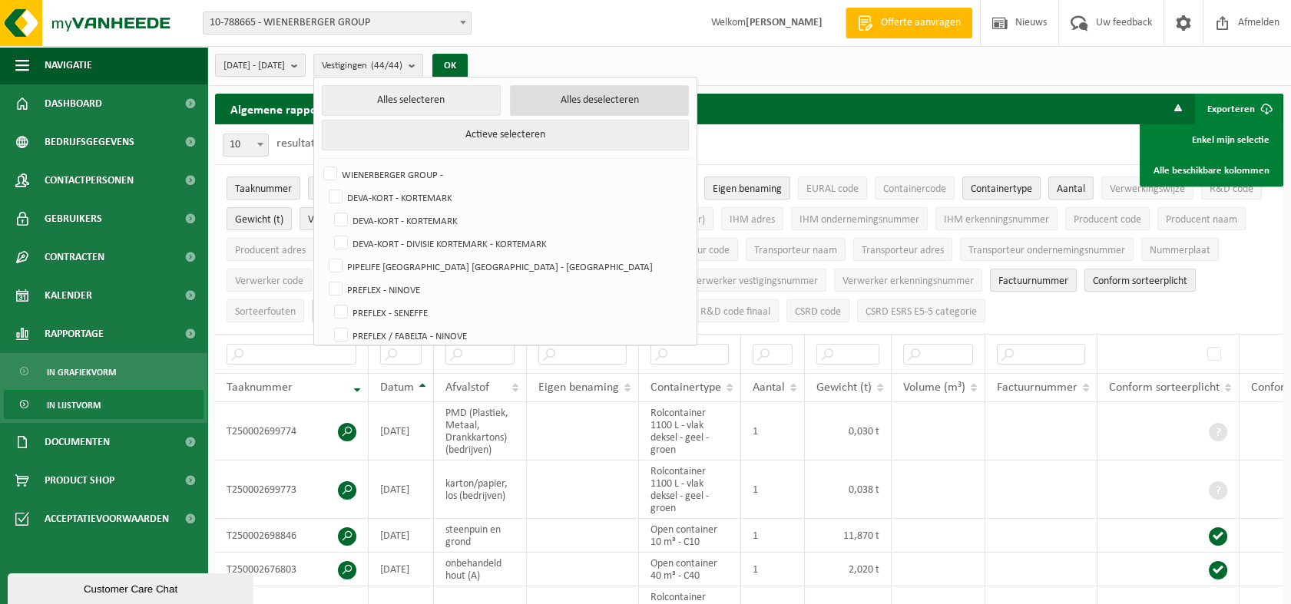
checkbox input "false"
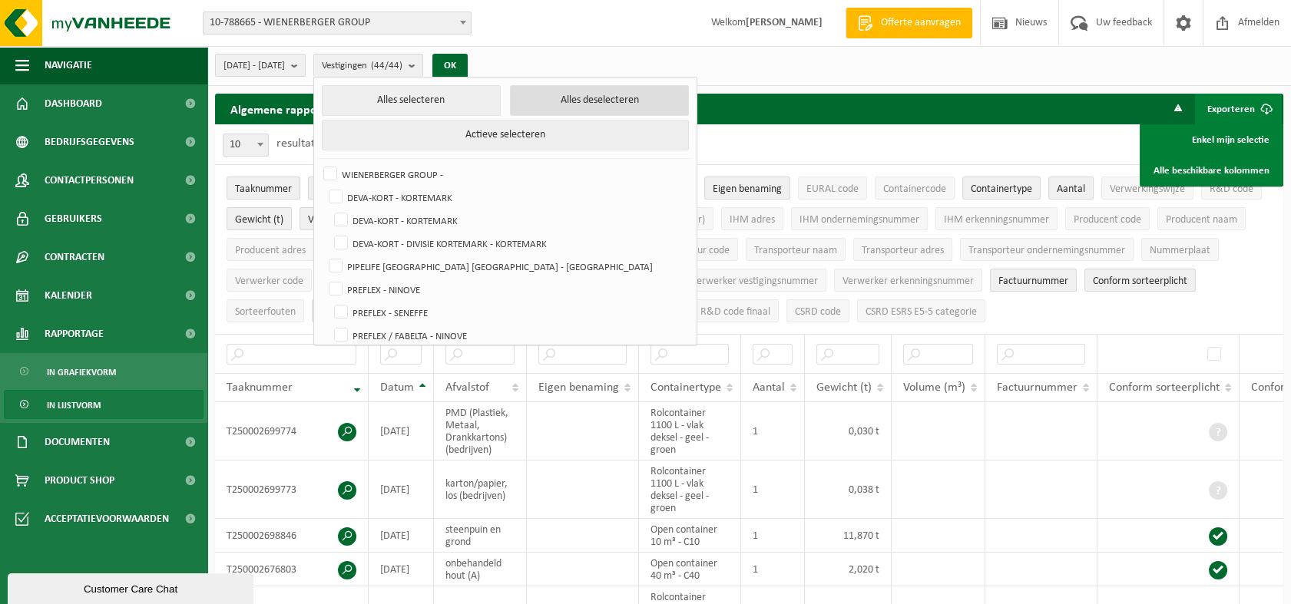
checkbox input "false"
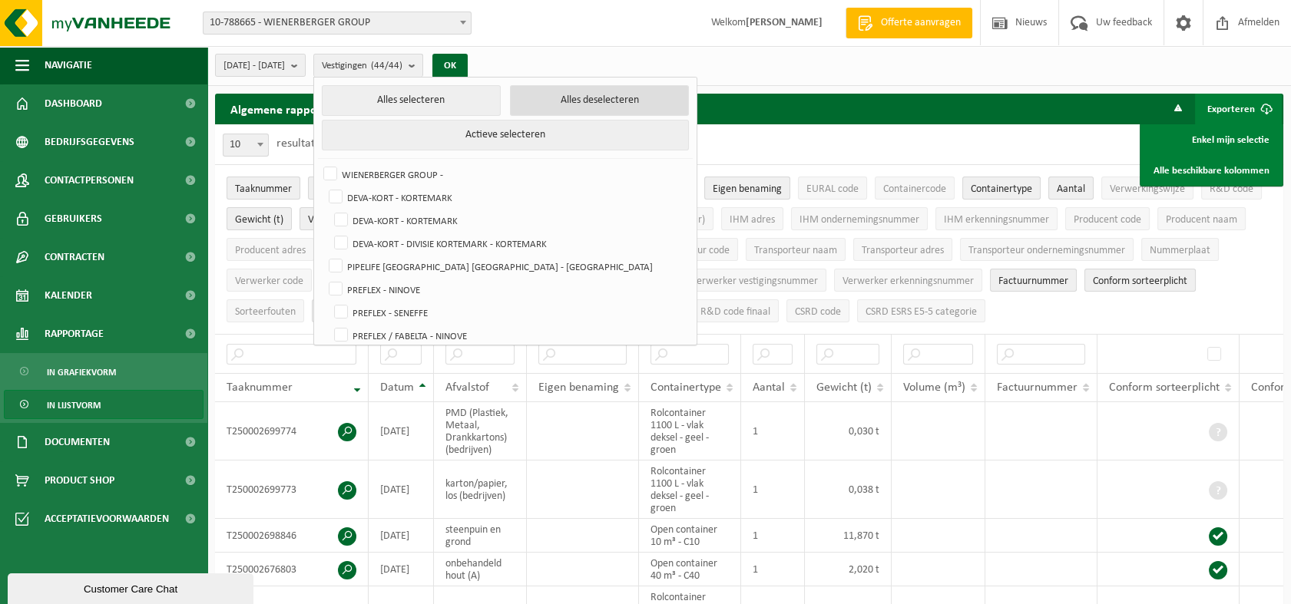
checkbox input "false"
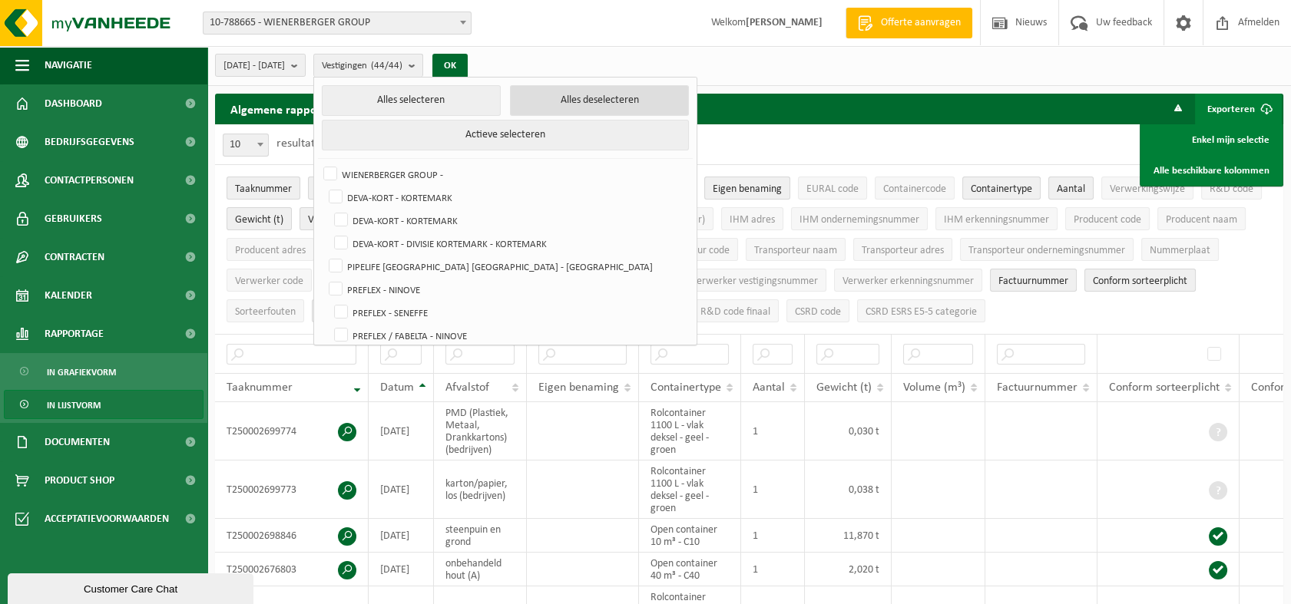
checkbox input "false"
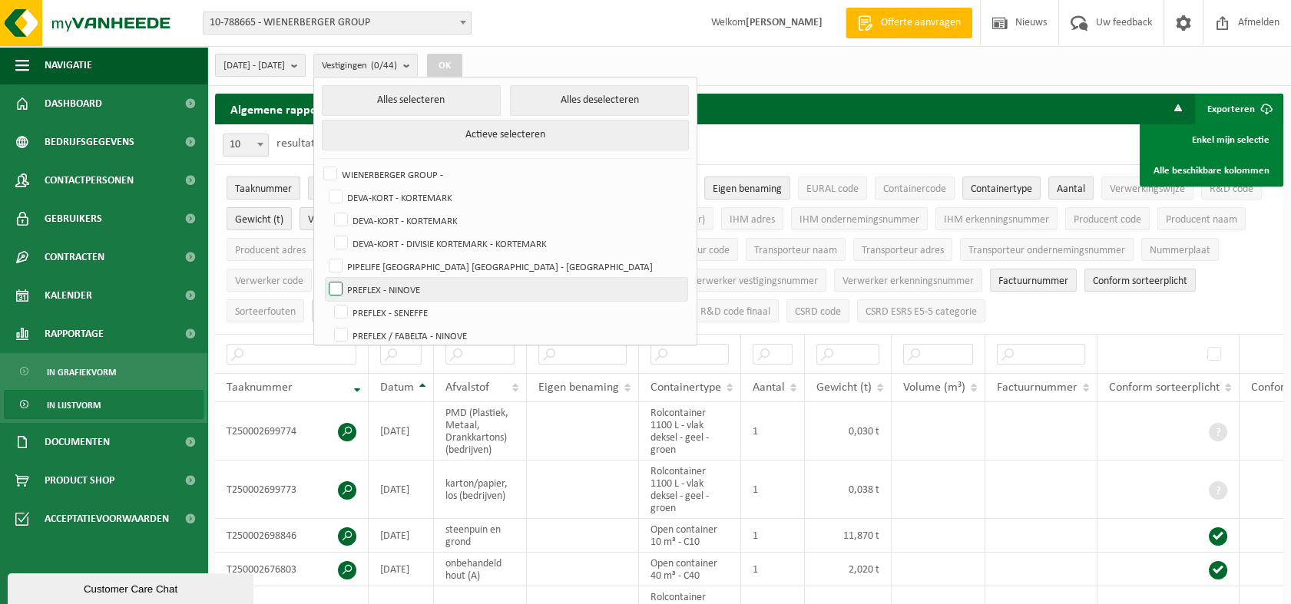
click at [422, 288] on label "PREFLEX - NINOVE" at bounding box center [507, 289] width 362 height 23
click at [323, 278] on input "PREFLEX - NINOVE" at bounding box center [323, 277] width 1 height 1
checkbox input "true"
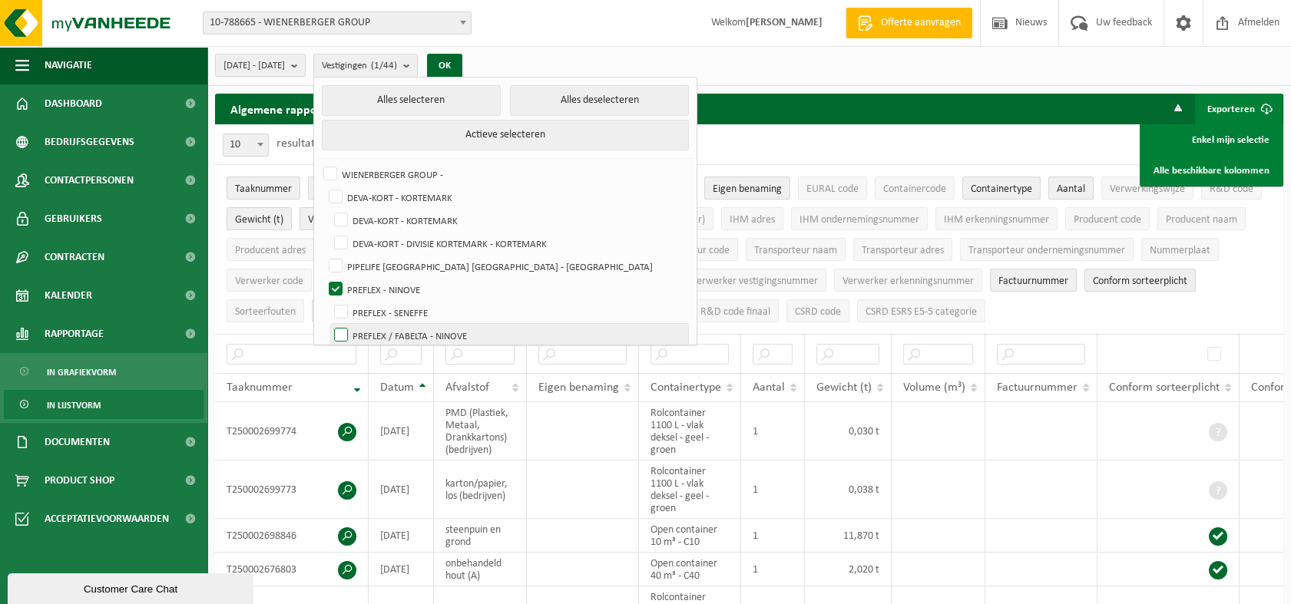
click at [388, 333] on label "PREFLEX / FABELTA - NINOVE" at bounding box center [509, 335] width 357 height 23
click at [329, 324] on input "PREFLEX / FABELTA - NINOVE" at bounding box center [328, 323] width 1 height 1
checkbox input "true"
click at [462, 68] on button "OK" at bounding box center [444, 66] width 35 height 25
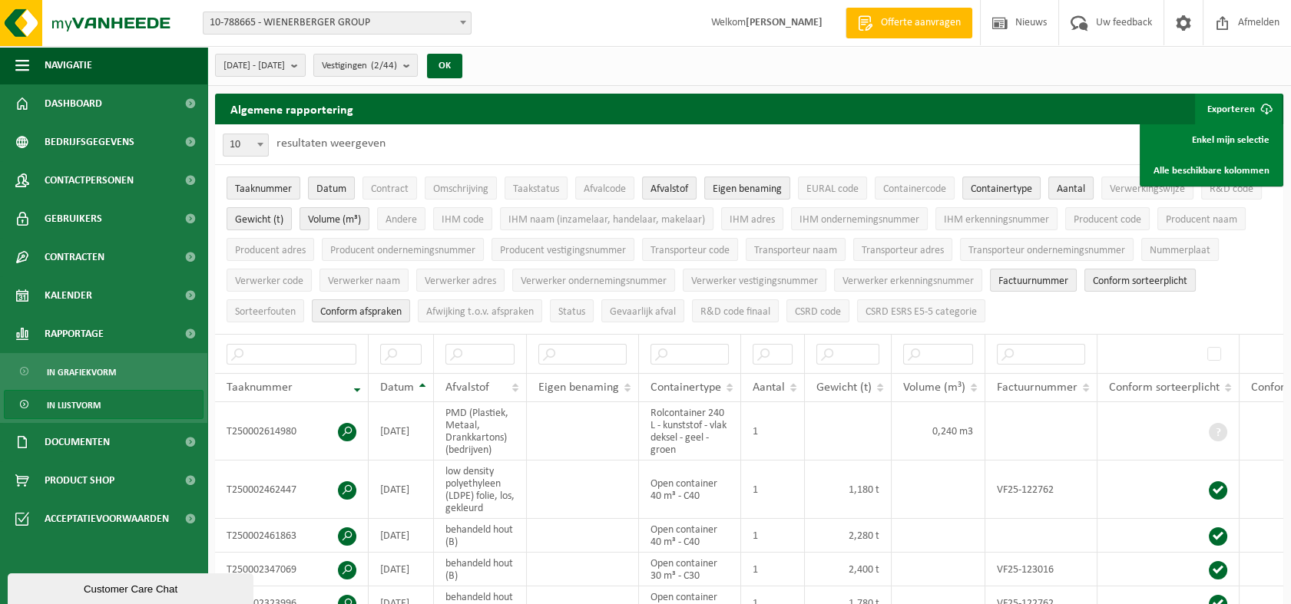
click at [1232, 111] on button "Exporteren" at bounding box center [1238, 109] width 87 height 31
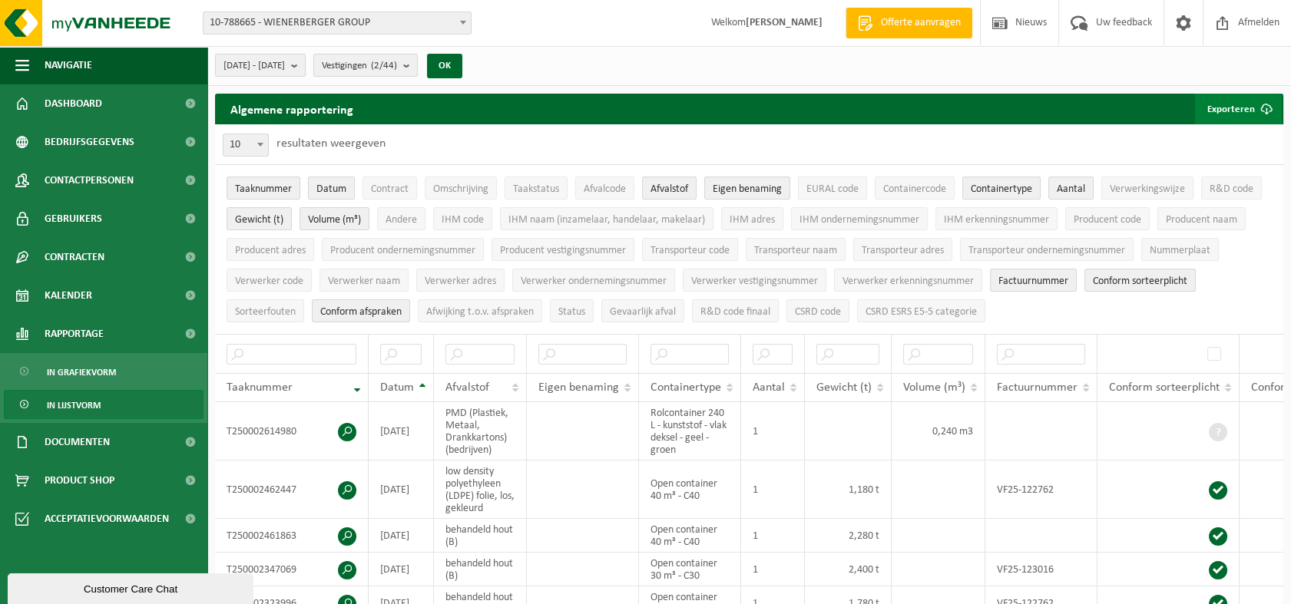
click at [1220, 104] on button "Exporteren" at bounding box center [1238, 109] width 87 height 31
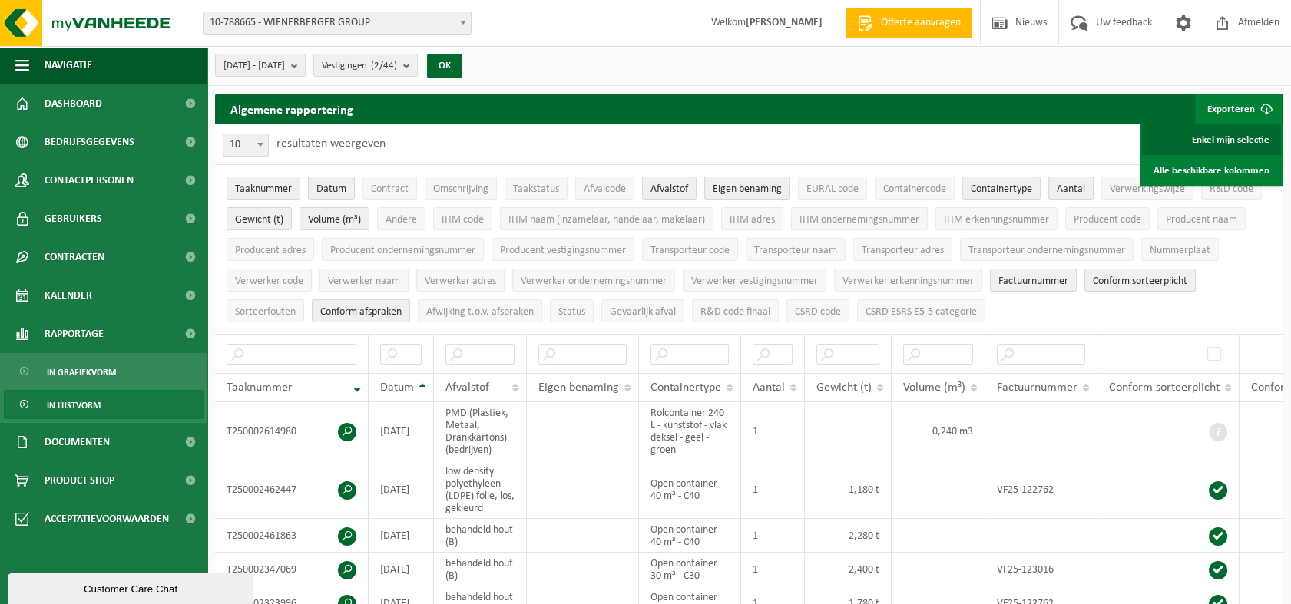
click at [1236, 144] on link "Enkel mijn selectie" at bounding box center [1211, 139] width 139 height 31
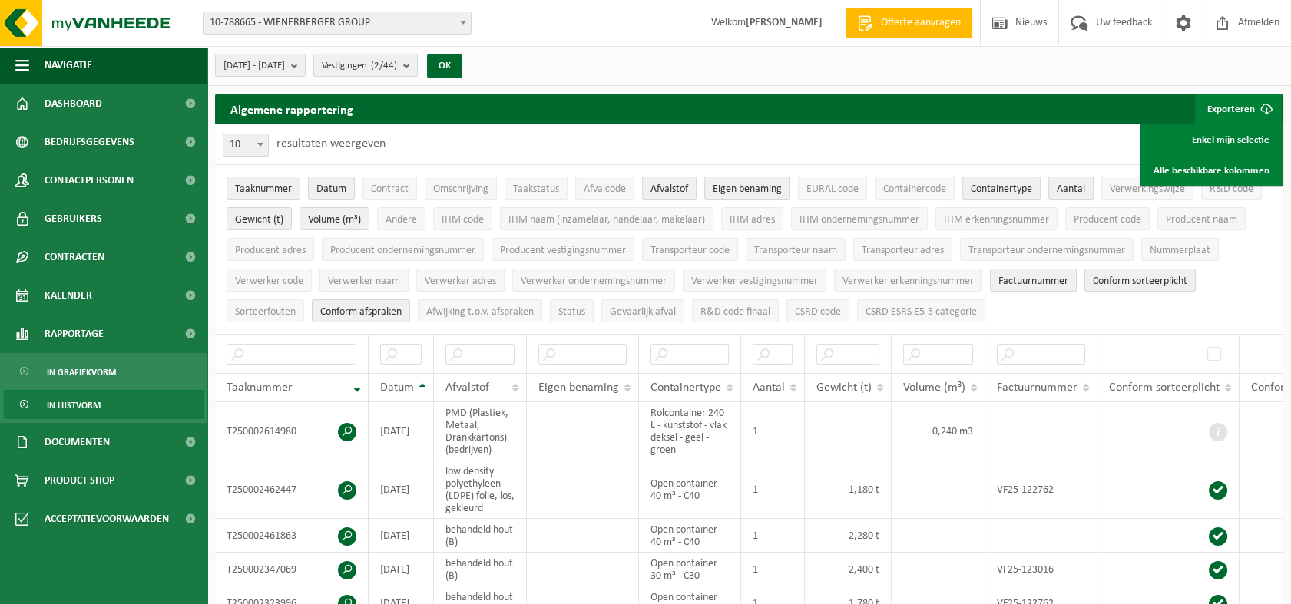
click at [397, 69] on count "(2/44)" at bounding box center [384, 66] width 26 height 10
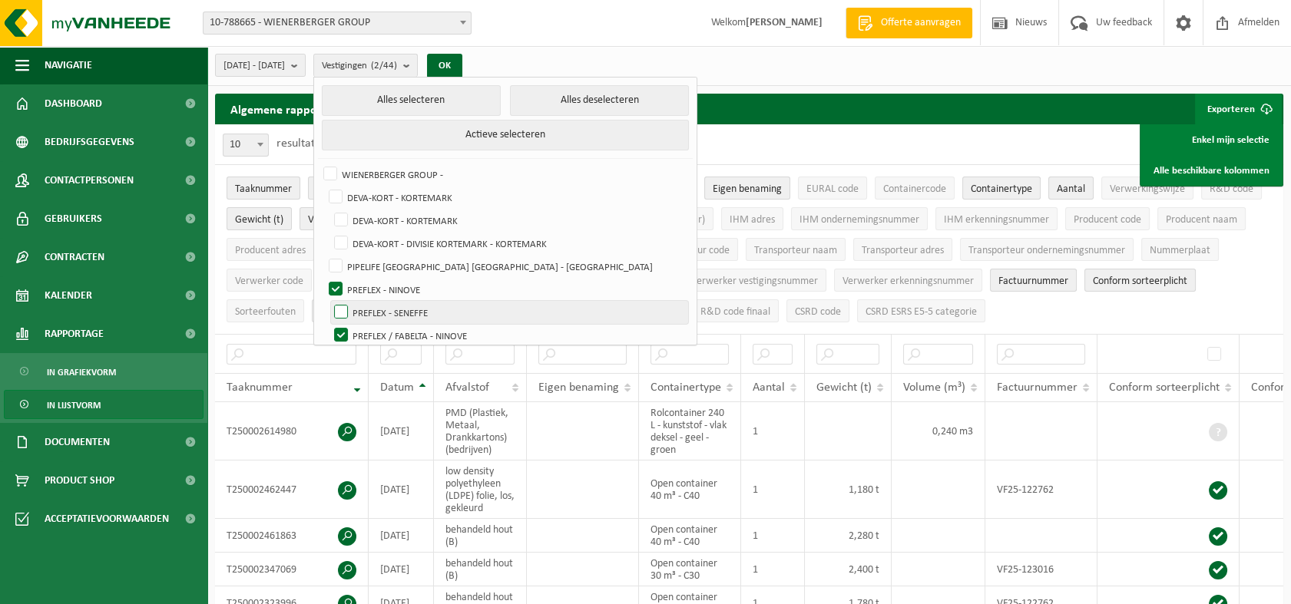
click at [383, 307] on label "PREFLEX - SENEFFE" at bounding box center [509, 312] width 357 height 23
click at [329, 301] on input "PREFLEX - SENEFFE" at bounding box center [328, 300] width 1 height 1
checkbox input "true"
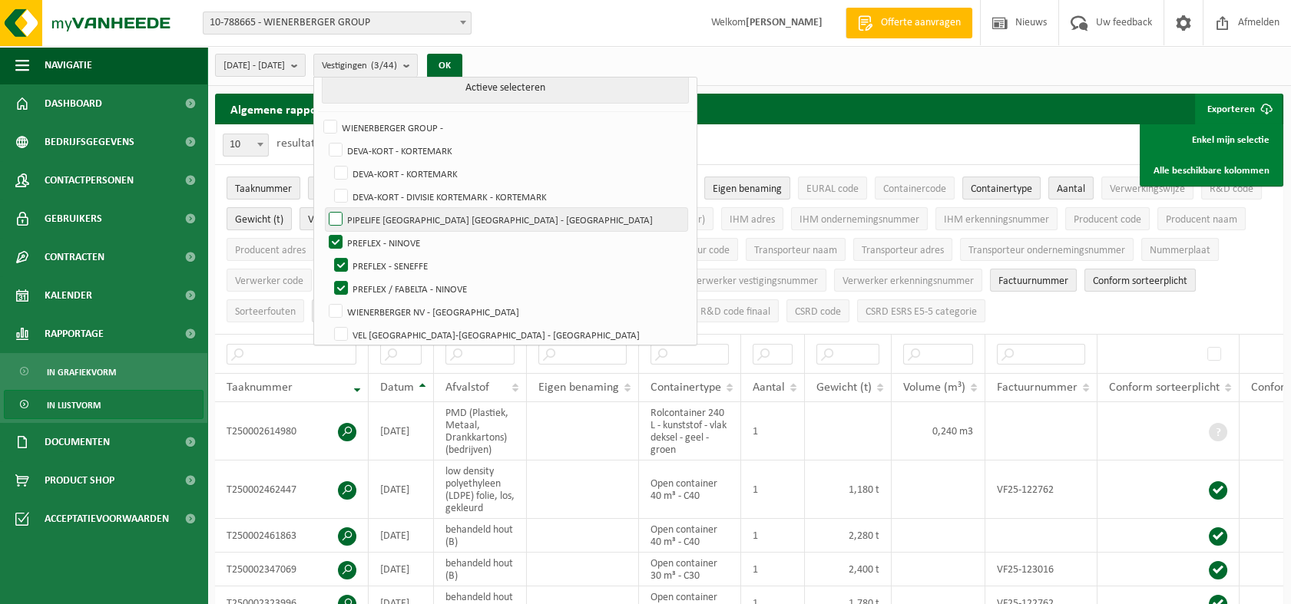
scroll to position [85, 0]
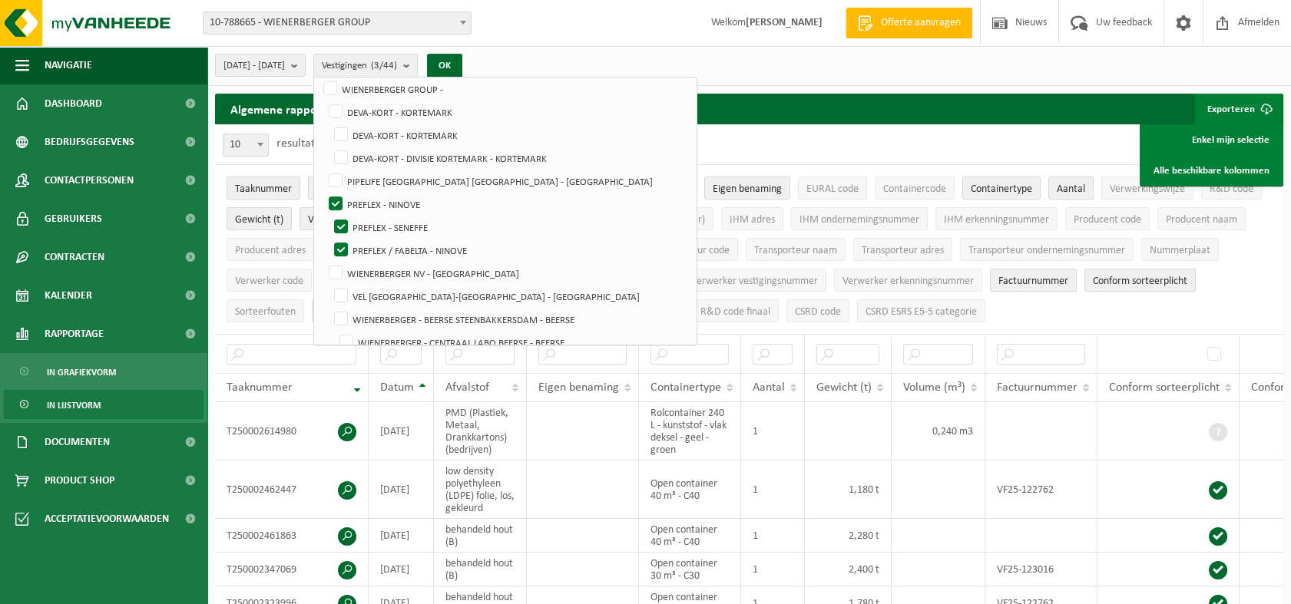
click at [934, 78] on div "2025-04-01 - 2025-09-23 Huidige maand Vorige maand Laatste 6 maanden Huidig jaa…" at bounding box center [749, 66] width 1084 height 40
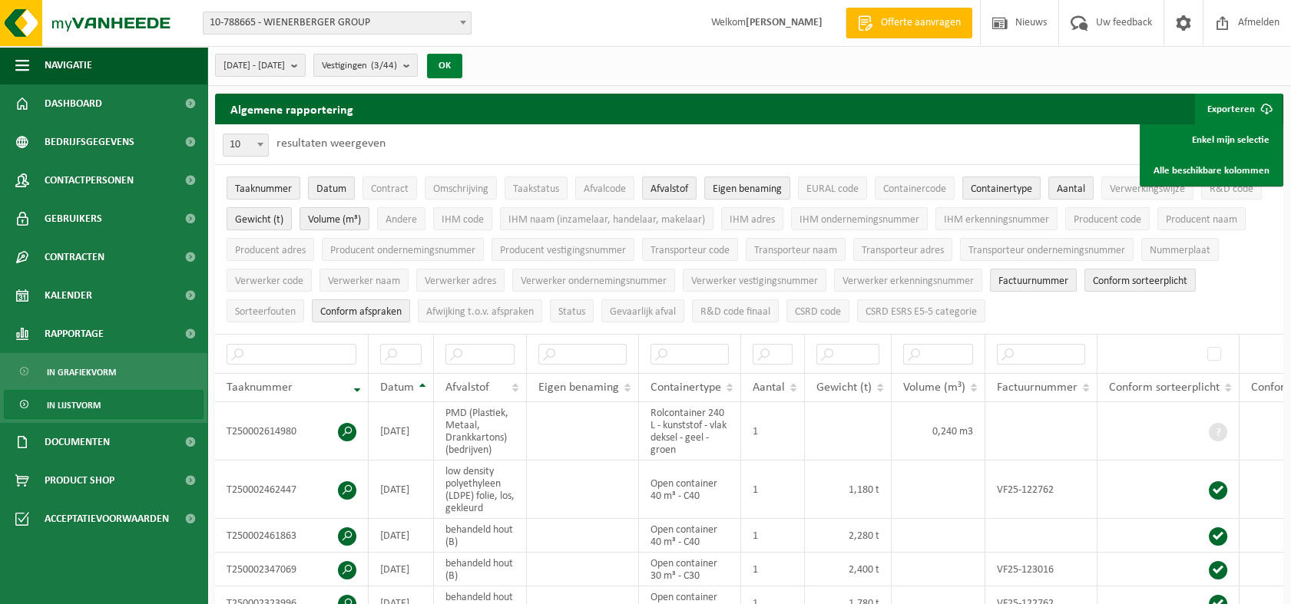
click at [462, 68] on button "OK" at bounding box center [444, 66] width 35 height 25
click at [1219, 111] on button "Exporteren" at bounding box center [1238, 109] width 87 height 31
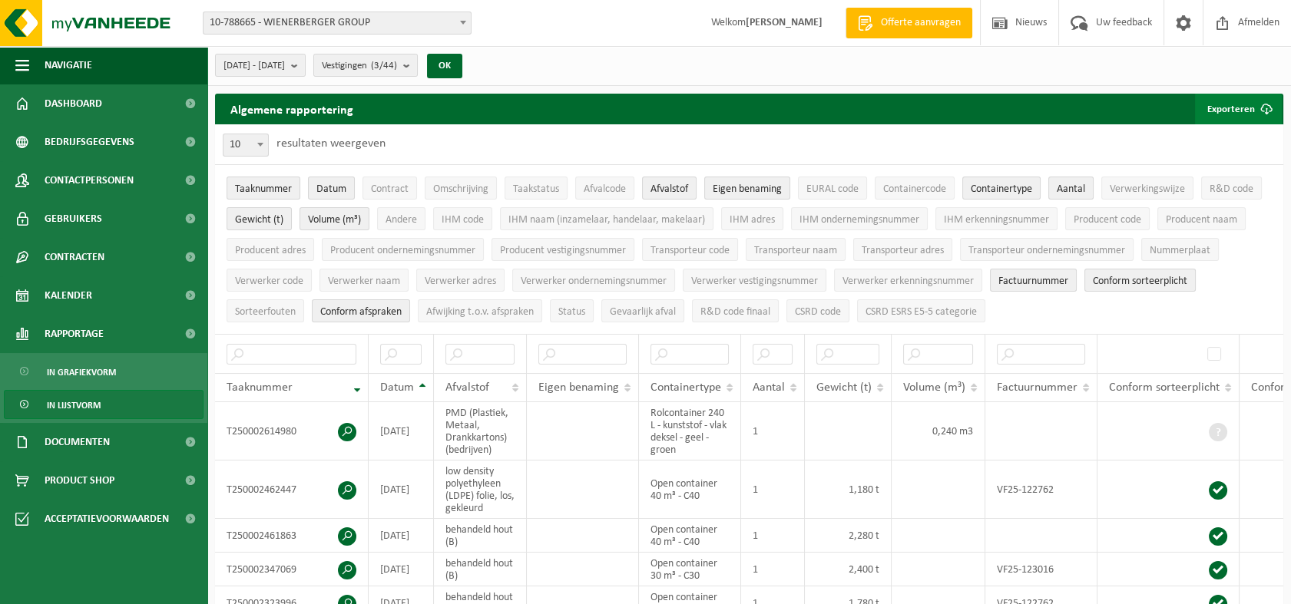
click at [1229, 108] on button "Exporteren" at bounding box center [1238, 109] width 87 height 31
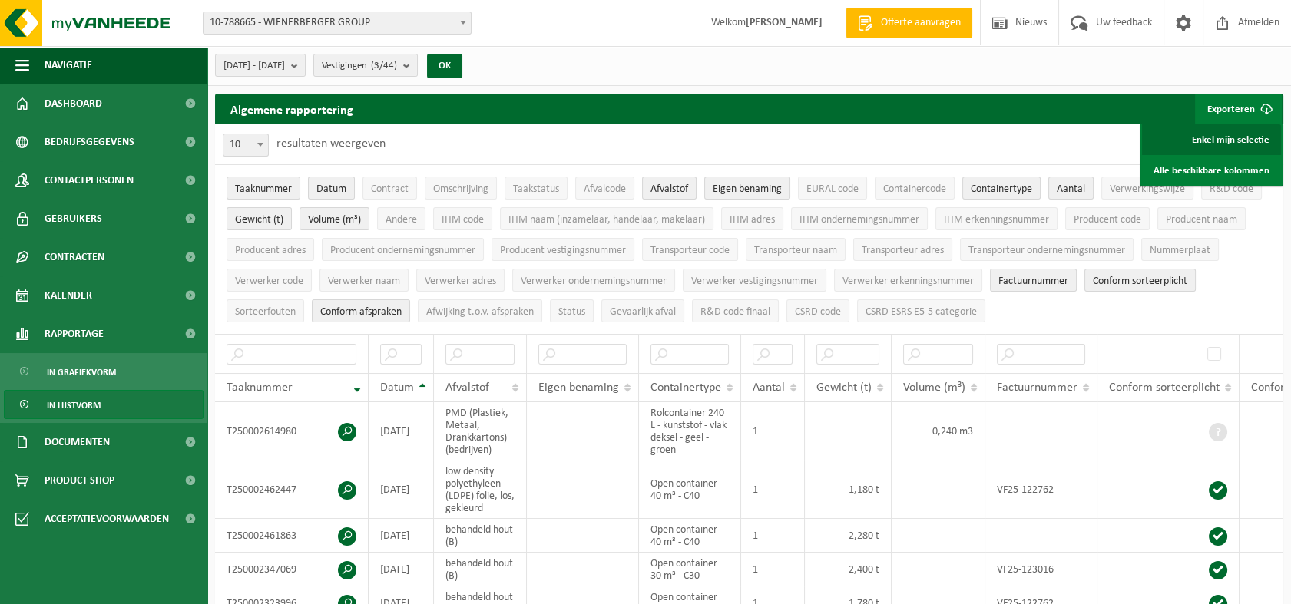
click at [1210, 147] on link "Enkel mijn selectie" at bounding box center [1211, 139] width 139 height 31
